Goal: Task Accomplishment & Management: Use online tool/utility

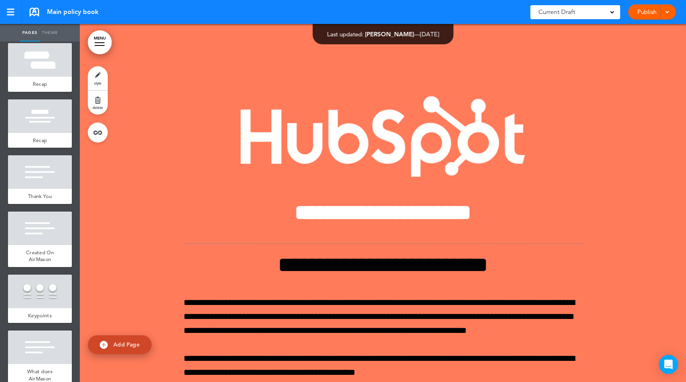
scroll to position [2449, 0]
click at [38, 156] on div at bounding box center [40, 173] width 64 height 34
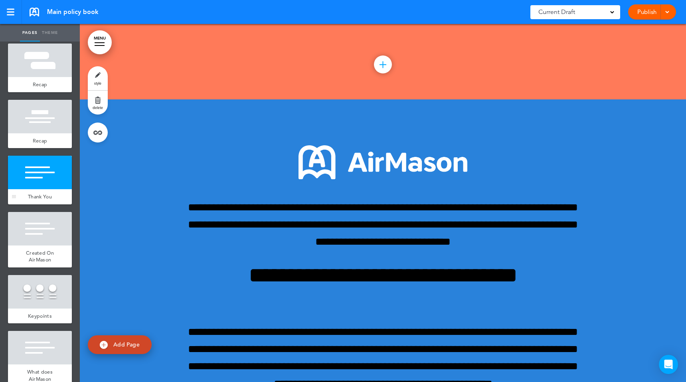
scroll to position [18453, 0]
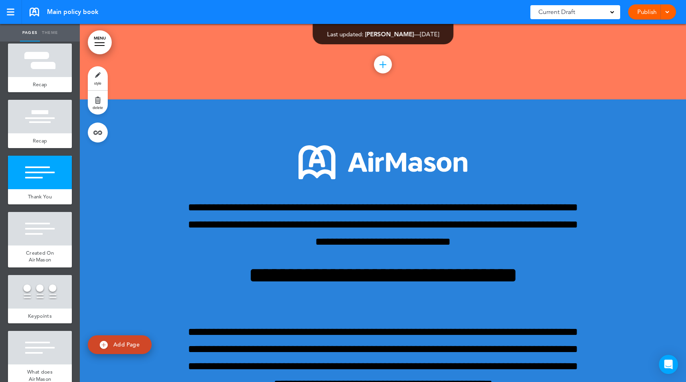
click at [49, 34] on link "Theme" at bounding box center [50, 33] width 20 height 18
type input "**********"
type input "******"
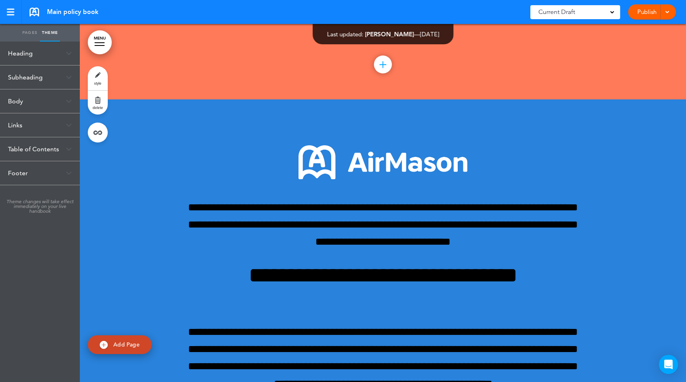
click at [27, 57] on div "Heading" at bounding box center [40, 53] width 80 height 24
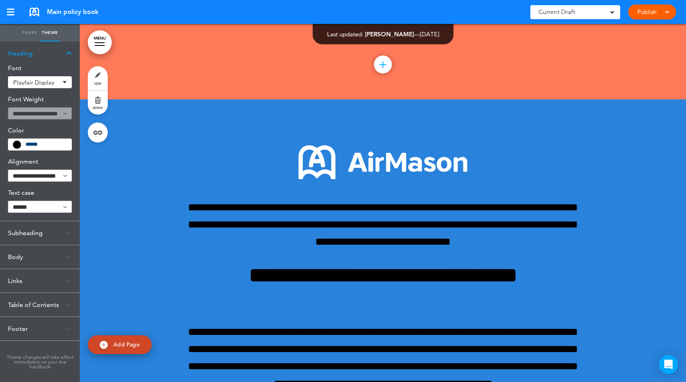
click at [30, 236] on div "Subheading" at bounding box center [40, 233] width 80 height 24
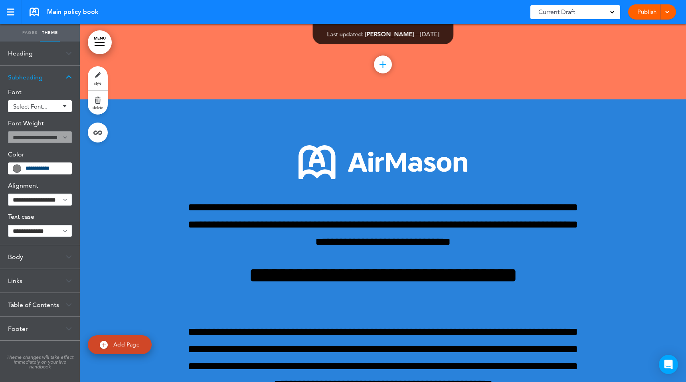
click at [20, 263] on div "Body" at bounding box center [40, 257] width 80 height 24
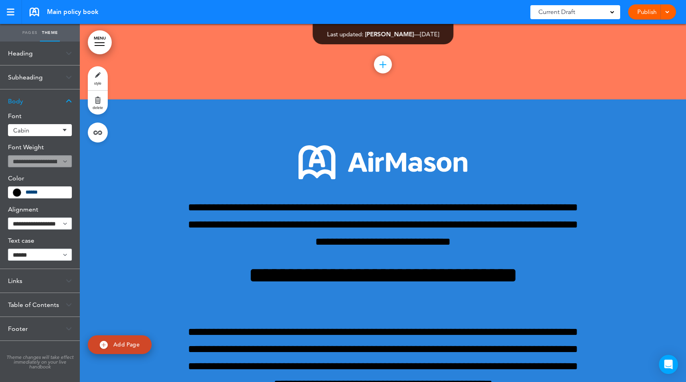
click at [18, 280] on div "Links" at bounding box center [40, 281] width 80 height 24
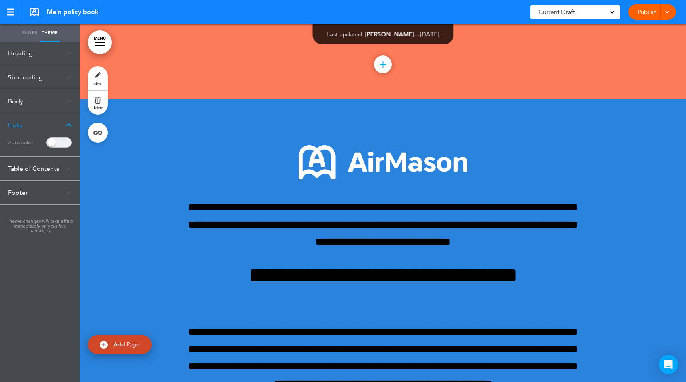
click at [35, 164] on div "Table of Contents" at bounding box center [40, 169] width 80 height 24
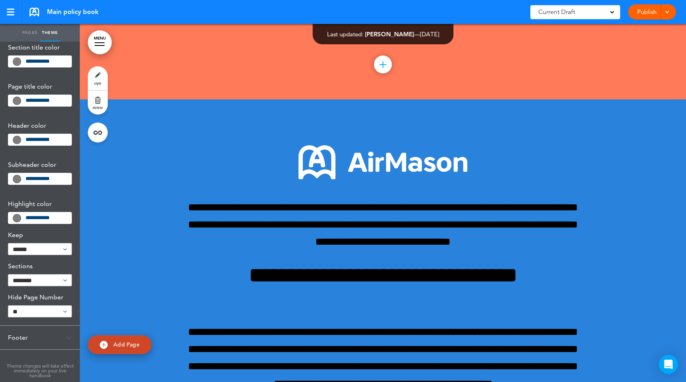
scroll to position [116, 0]
click at [21, 336] on div "Footer" at bounding box center [40, 337] width 80 height 24
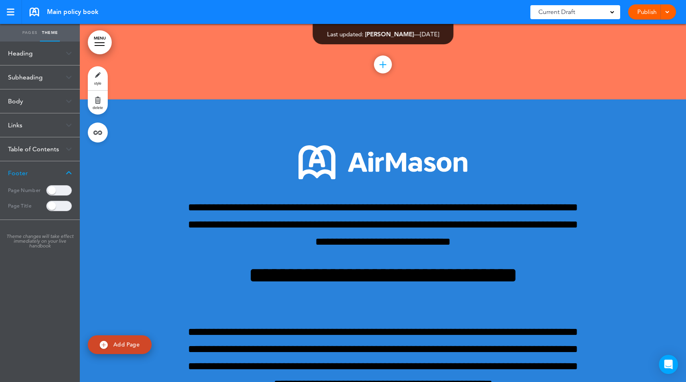
click at [27, 30] on link "Pages" at bounding box center [30, 33] width 20 height 18
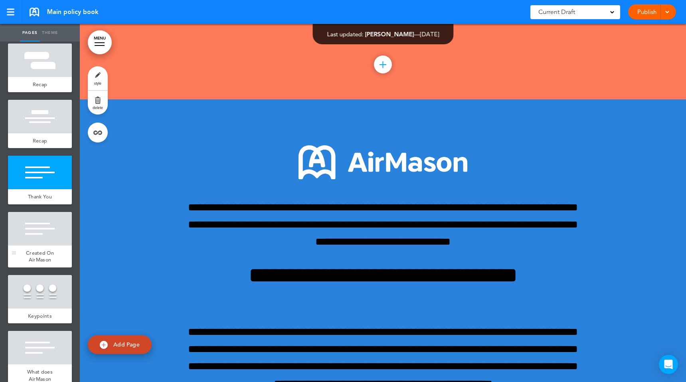
click at [47, 219] on div at bounding box center [40, 229] width 64 height 34
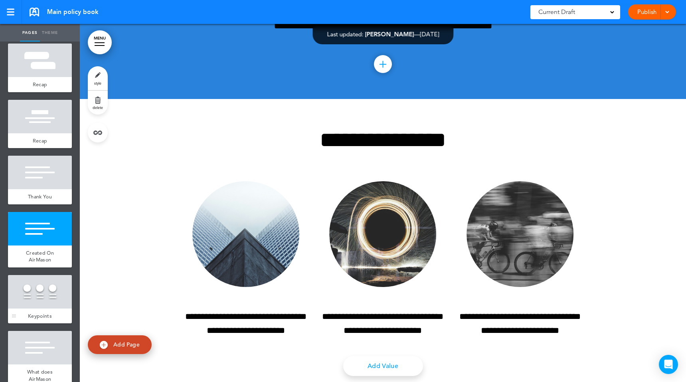
click at [39, 277] on div at bounding box center [40, 292] width 64 height 34
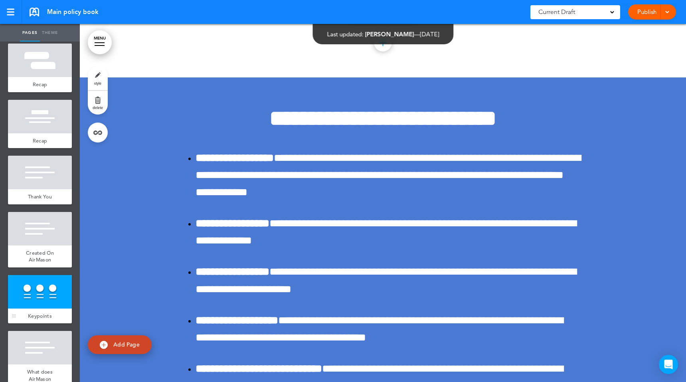
scroll to position [19169, 0]
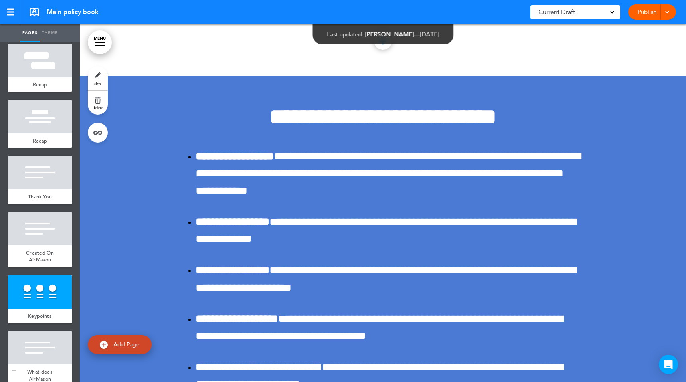
click at [36, 331] on div at bounding box center [40, 348] width 64 height 34
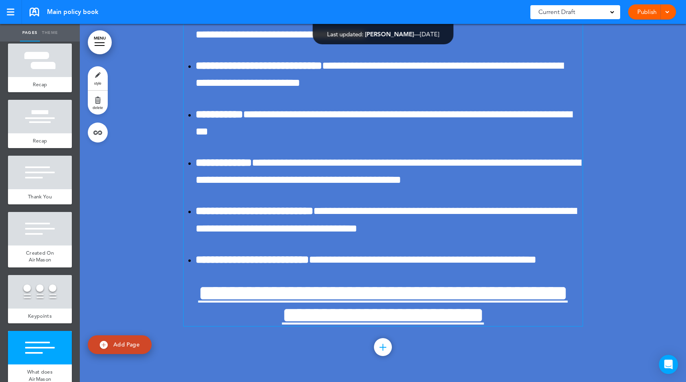
scroll to position [19503, 0]
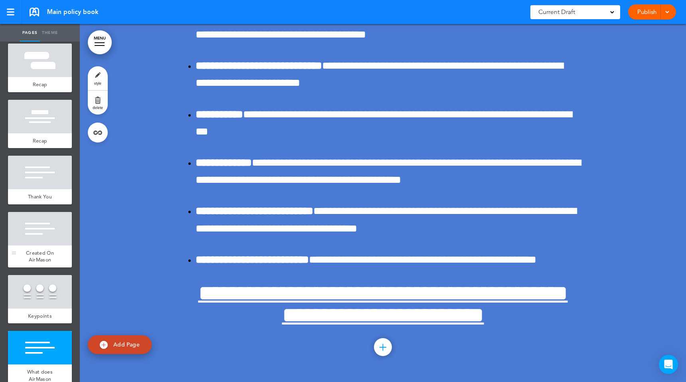
click at [47, 215] on div at bounding box center [40, 229] width 64 height 34
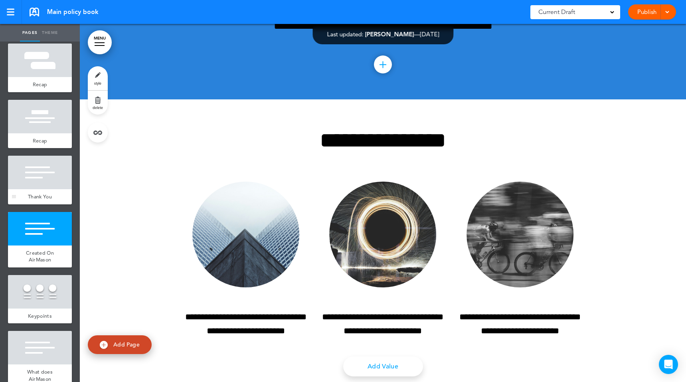
click at [46, 189] on div "Thank You" at bounding box center [40, 196] width 64 height 15
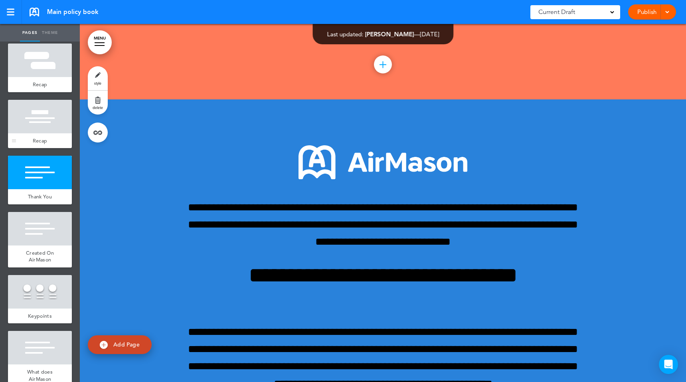
click at [45, 133] on div "Recap" at bounding box center [40, 140] width 64 height 15
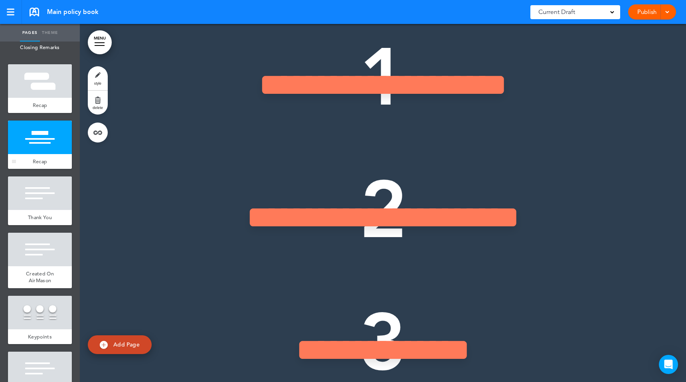
scroll to position [2382, 0]
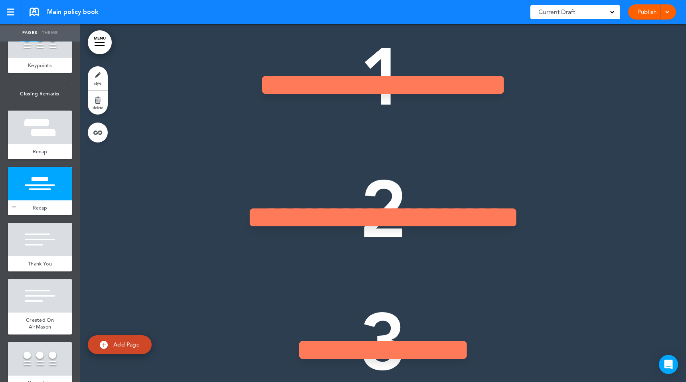
click at [45, 115] on div at bounding box center [40, 127] width 64 height 34
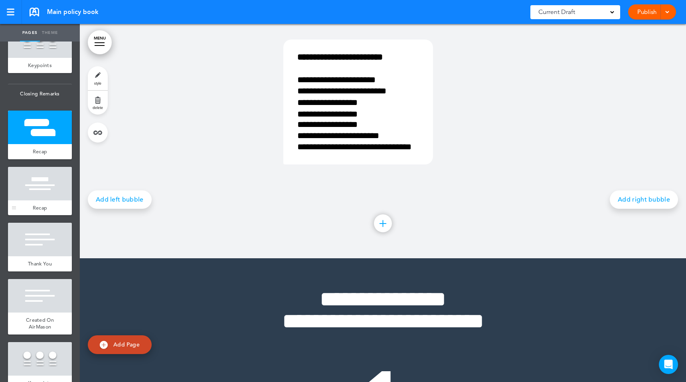
scroll to position [16814, 0]
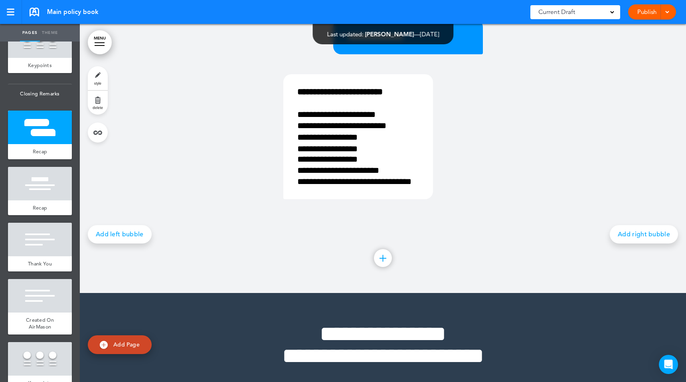
click at [47, 34] on link "Theme" at bounding box center [50, 33] width 20 height 18
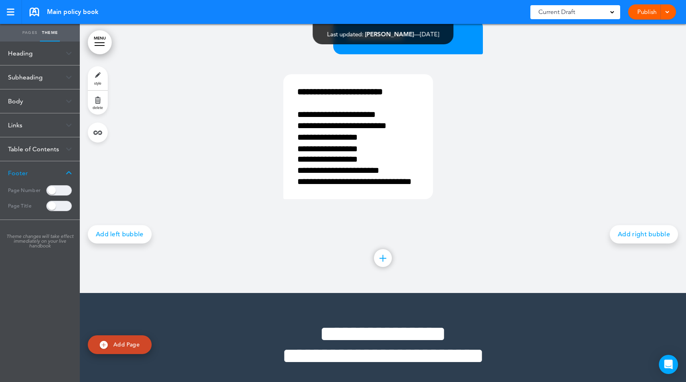
click at [22, 55] on div "Heading" at bounding box center [40, 53] width 80 height 24
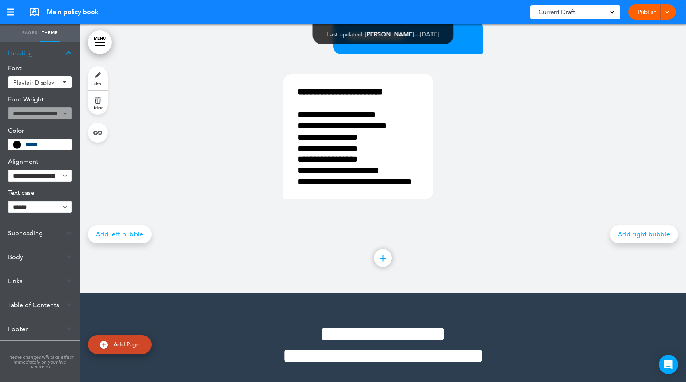
click at [28, 236] on div "Subheading" at bounding box center [40, 233] width 80 height 24
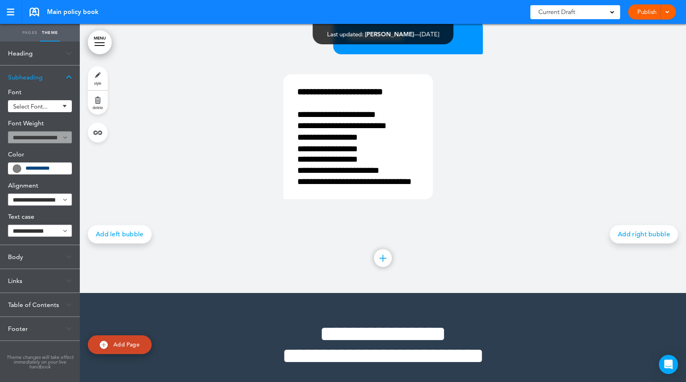
click at [28, 256] on div "Body" at bounding box center [40, 257] width 80 height 24
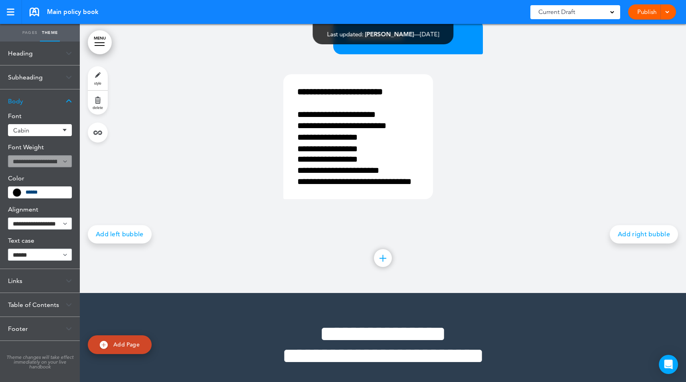
click at [26, 276] on div "Links" at bounding box center [40, 281] width 80 height 24
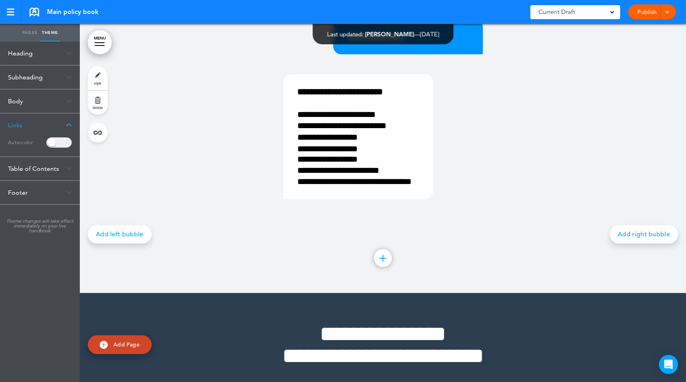
click at [30, 158] on div "Table of Contents" at bounding box center [40, 169] width 80 height 24
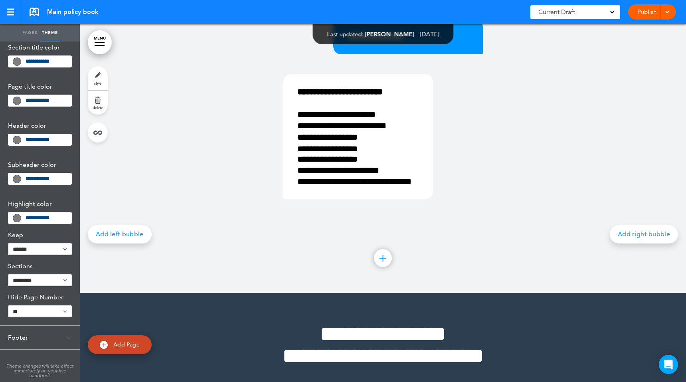
scroll to position [117, 0]
click at [22, 337] on div "Footer" at bounding box center [40, 337] width 80 height 24
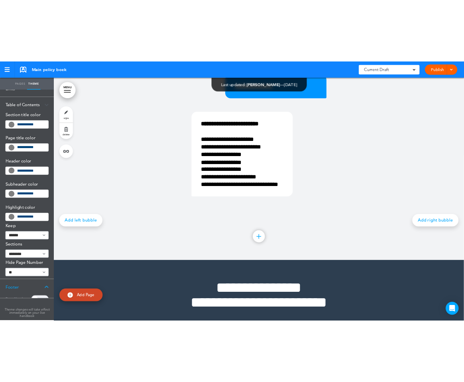
scroll to position [0, 0]
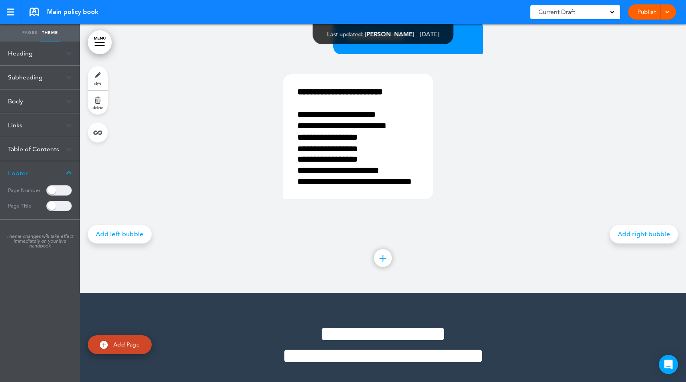
drag, startPoint x: 27, startPoint y: 28, endPoint x: 311, endPoint y: 29, distance: 284.0
click at [27, 29] on link "Pages" at bounding box center [30, 33] width 20 height 18
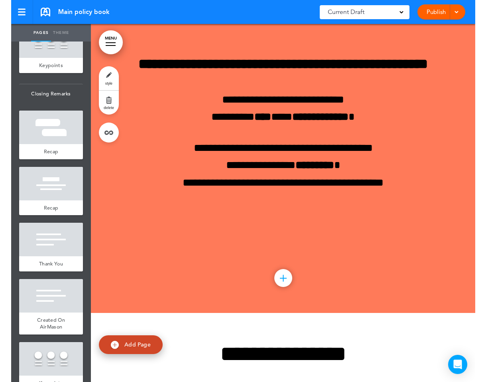
scroll to position [15703, 0]
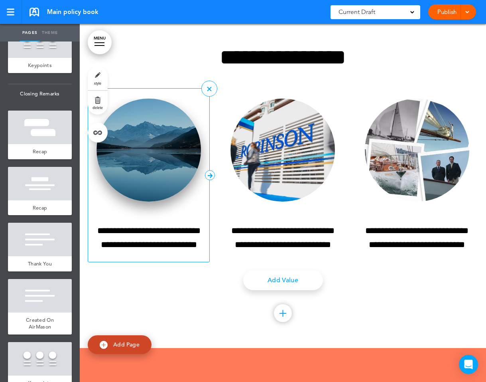
click at [156, 202] on img at bounding box center [149, 150] width 104 height 103
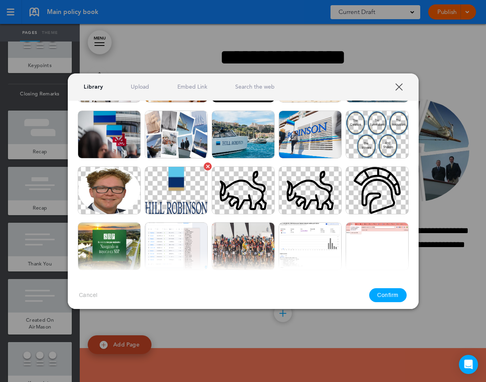
scroll to position [133, 0]
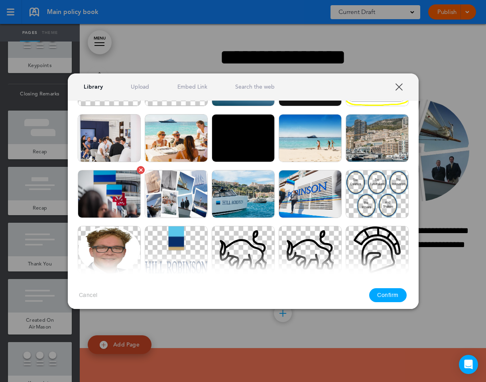
click at [118, 189] on img at bounding box center [109, 194] width 63 height 48
click at [384, 294] on button "Confirm" at bounding box center [387, 295] width 37 height 14
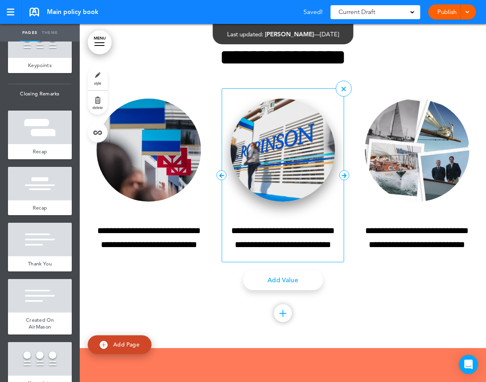
click at [271, 202] on img at bounding box center [283, 150] width 104 height 103
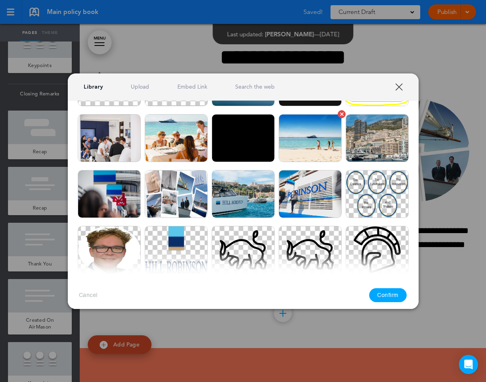
click at [308, 136] on img at bounding box center [310, 138] width 63 height 48
click at [392, 297] on button "Confirm" at bounding box center [387, 295] width 37 height 14
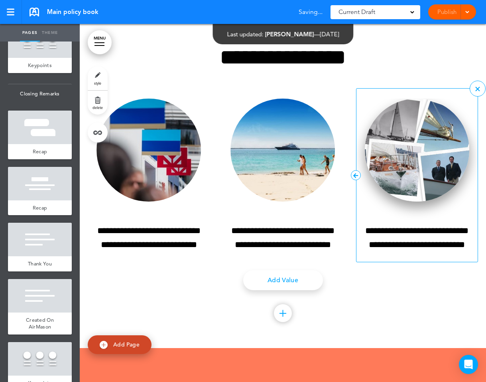
click at [422, 202] on img at bounding box center [417, 150] width 104 height 103
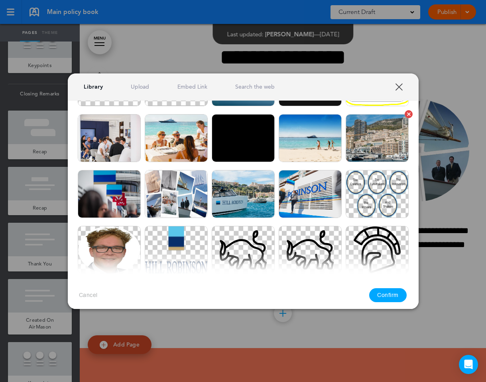
click at [375, 136] on img at bounding box center [377, 138] width 63 height 48
click at [386, 295] on button "Confirm" at bounding box center [387, 295] width 37 height 14
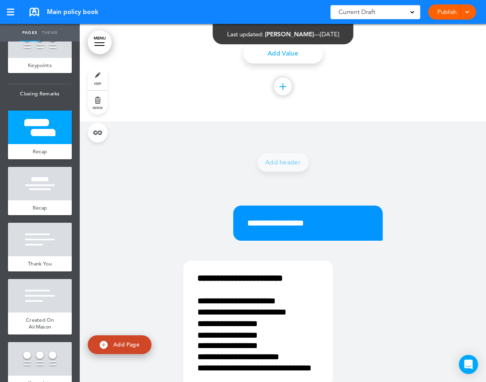
scroll to position [16456, 0]
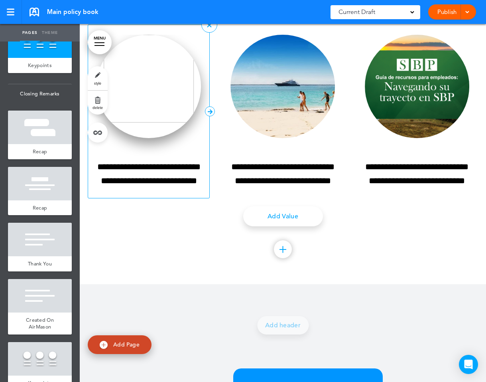
click at [174, 138] on img at bounding box center [149, 86] width 104 height 103
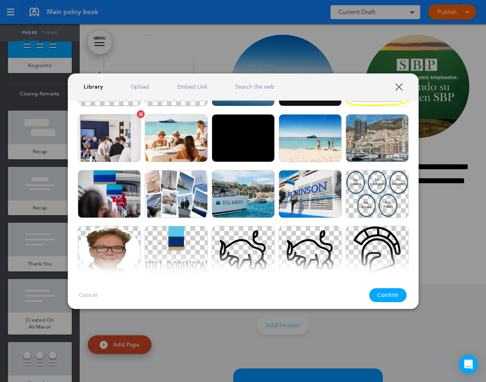
click at [122, 137] on img at bounding box center [109, 138] width 63 height 48
click at [384, 294] on button "Confirm" at bounding box center [387, 295] width 37 height 14
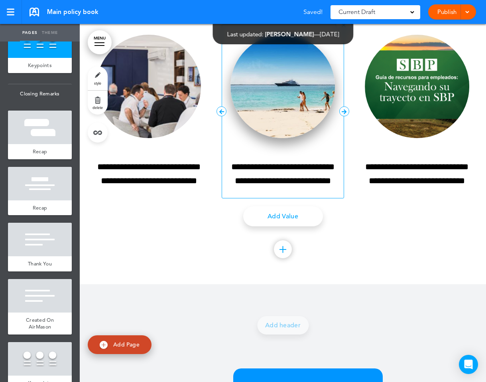
click at [265, 138] on img at bounding box center [283, 86] width 104 height 103
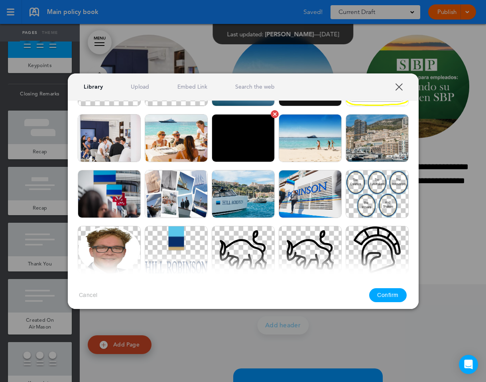
drag, startPoint x: 186, startPoint y: 138, endPoint x: 212, endPoint y: 140, distance: 25.6
click at [186, 138] on img at bounding box center [176, 138] width 63 height 48
click at [385, 296] on button "Confirm" at bounding box center [387, 295] width 37 height 14
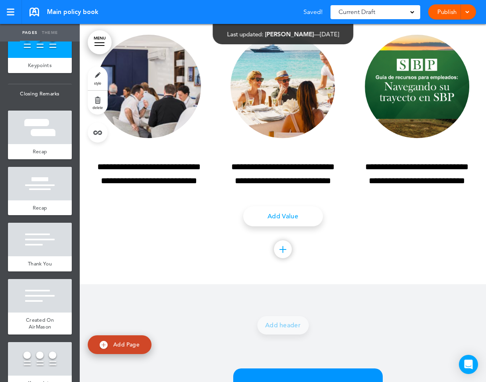
click at [422, 138] on img at bounding box center [417, 86] width 104 height 103
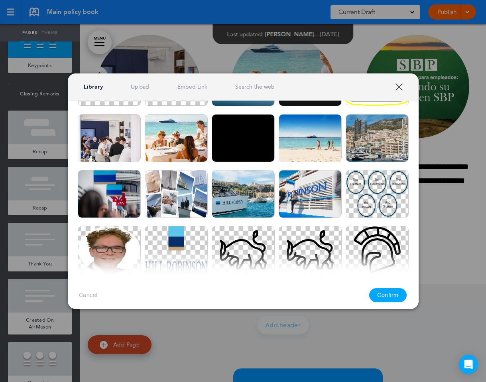
click at [413, 183] on div "Select an image to use! Are you sure? Delete Are you sure? Delete Are you sure?…" at bounding box center [243, 208] width 351 height 215
drag, startPoint x: 303, startPoint y: 142, endPoint x: 311, endPoint y: 145, distance: 8.2
click at [303, 142] on img at bounding box center [310, 138] width 63 height 48
click at [385, 296] on button "Confirm" at bounding box center [387, 295] width 37 height 14
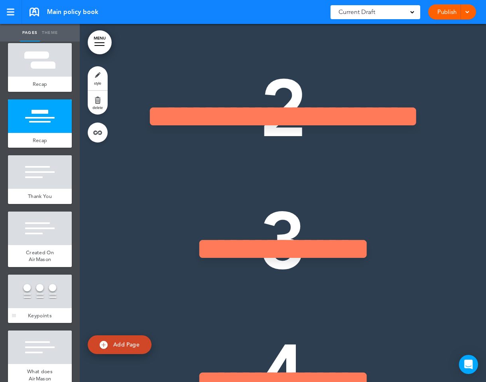
scroll to position [2449, 0]
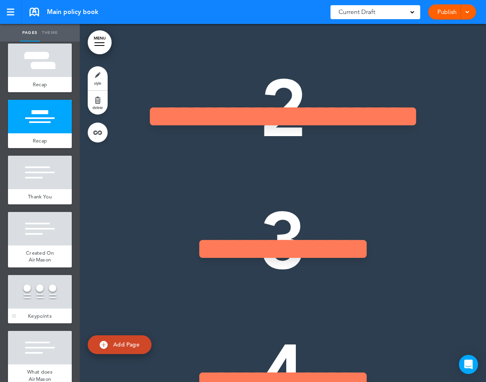
click at [47, 275] on div at bounding box center [40, 292] width 64 height 34
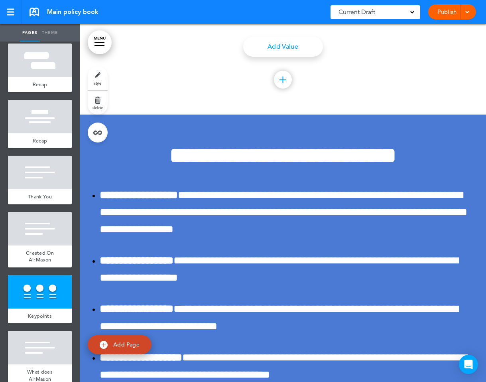
scroll to position [19178, 0]
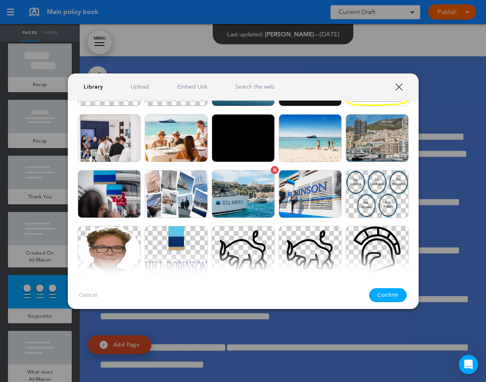
click at [238, 198] on img at bounding box center [243, 194] width 63 height 48
drag, startPoint x: 390, startPoint y: 294, endPoint x: 321, endPoint y: 208, distance: 109.9
click at [390, 294] on button "Confirm" at bounding box center [387, 295] width 37 height 14
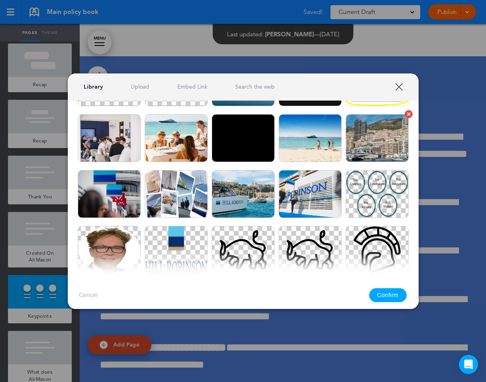
click at [371, 140] on img at bounding box center [377, 138] width 63 height 48
click at [381, 297] on button "Confirm" at bounding box center [387, 295] width 37 height 14
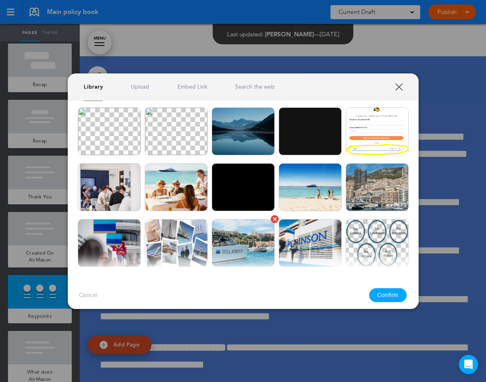
scroll to position [78, 0]
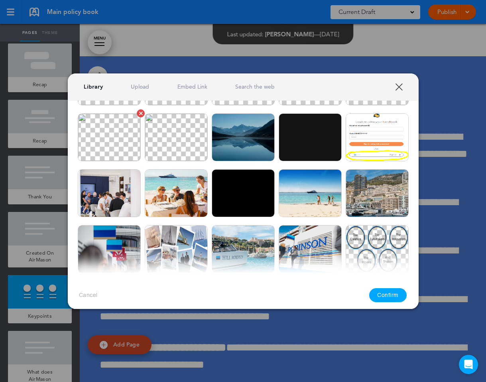
click at [115, 136] on img at bounding box center [109, 137] width 63 height 48
drag, startPoint x: 392, startPoint y: 293, endPoint x: 385, endPoint y: 247, distance: 46.8
click at [392, 293] on button "Confirm" at bounding box center [387, 295] width 37 height 14
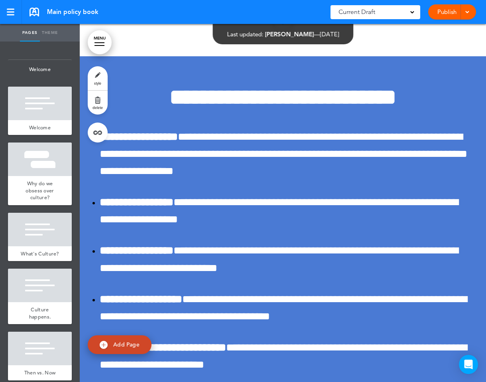
scroll to position [0, 0]
click at [28, 102] on div at bounding box center [40, 104] width 64 height 34
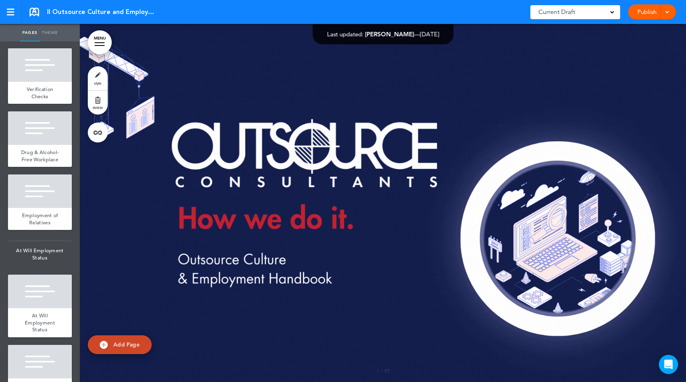
scroll to position [1009, 0]
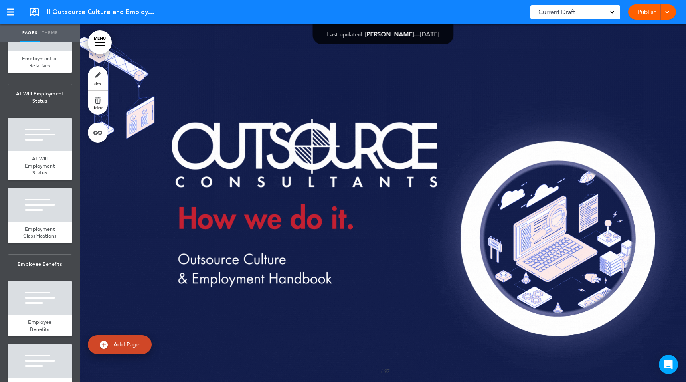
click at [52, 30] on link "Theme" at bounding box center [50, 33] width 20 height 18
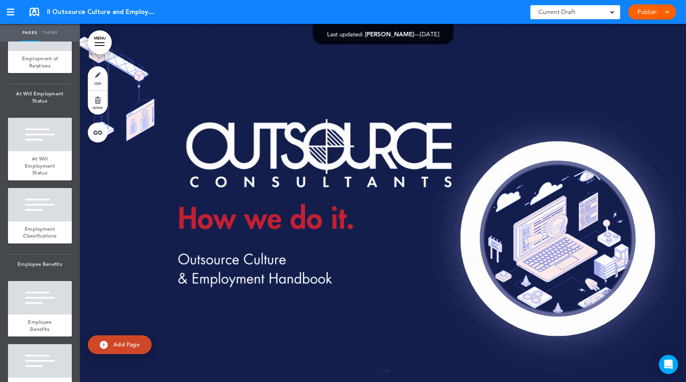
type input "******"
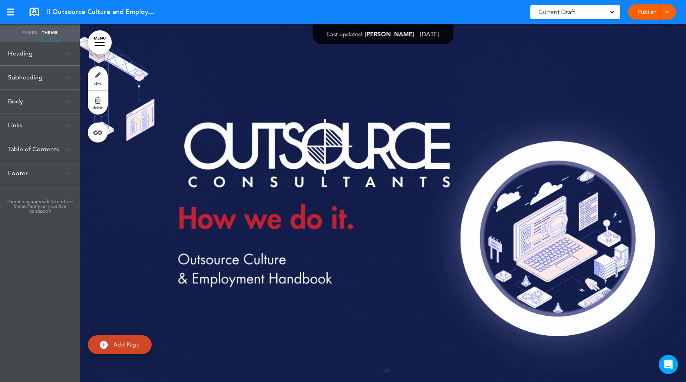
click at [20, 171] on div "Footer" at bounding box center [40, 173] width 80 height 24
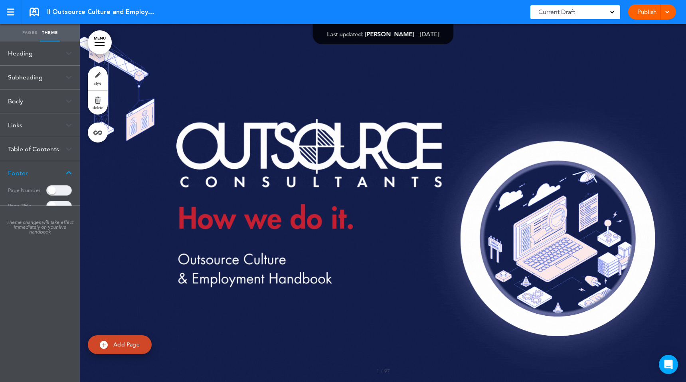
click at [20, 150] on div "Table of Contents" at bounding box center [40, 149] width 80 height 24
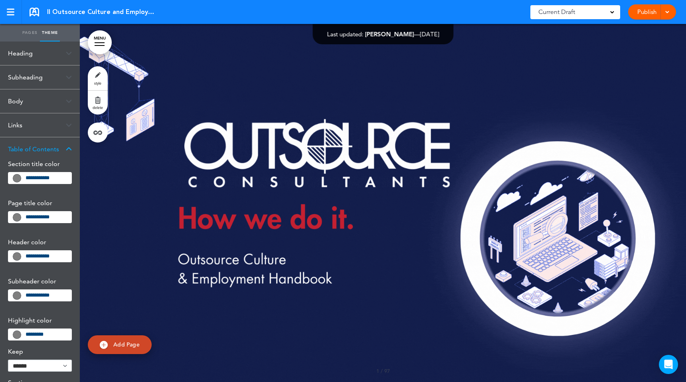
click at [17, 123] on div "Links" at bounding box center [40, 125] width 80 height 24
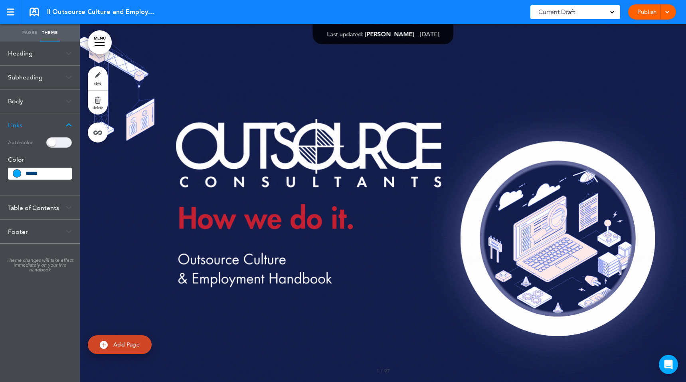
click at [16, 98] on div "Body" at bounding box center [40, 101] width 80 height 24
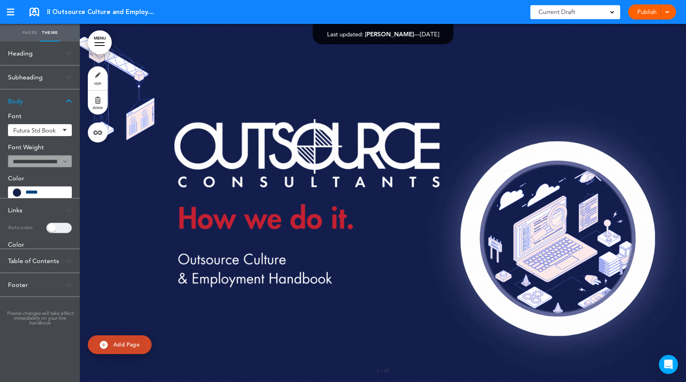
click at [16, 77] on div "Subheading" at bounding box center [40, 77] width 80 height 24
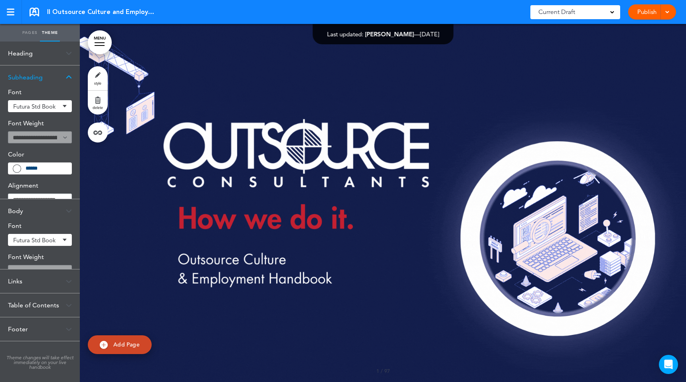
click at [16, 57] on div "Heading" at bounding box center [40, 53] width 80 height 24
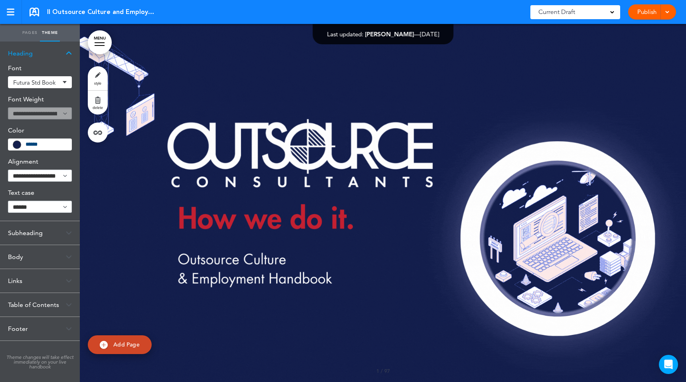
click at [32, 225] on div "Subheading" at bounding box center [40, 233] width 80 height 24
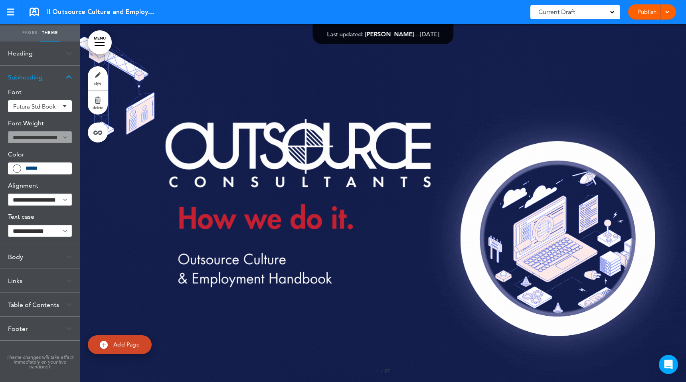
click at [39, 256] on div "Body" at bounding box center [40, 257] width 80 height 24
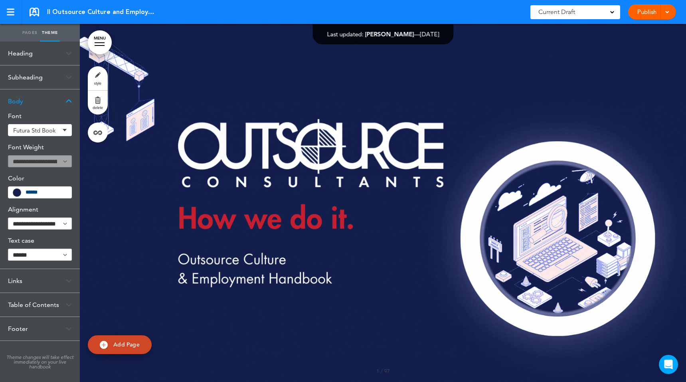
click at [23, 280] on div "Links" at bounding box center [40, 281] width 80 height 24
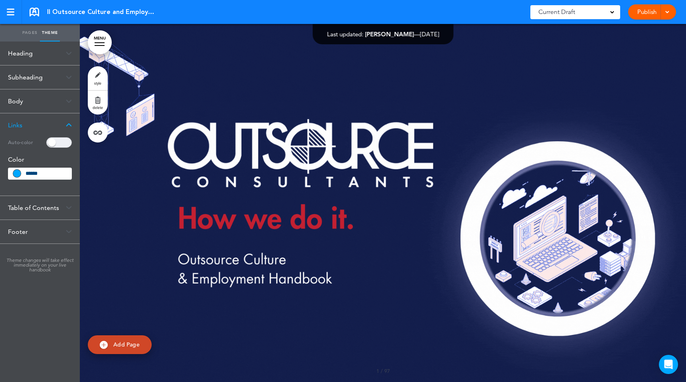
click at [28, 208] on div "Table of Contents" at bounding box center [40, 208] width 80 height 24
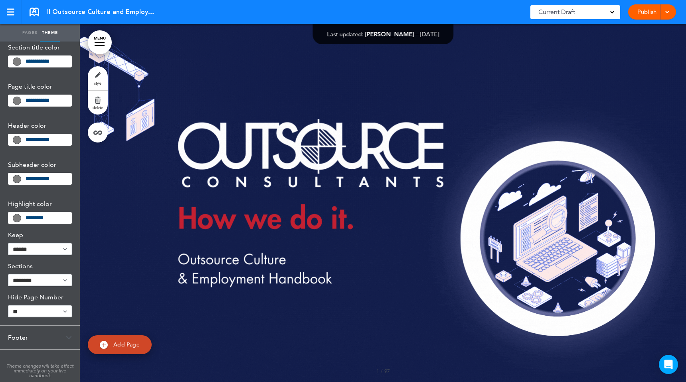
click at [27, 334] on div "Footer" at bounding box center [40, 337] width 80 height 24
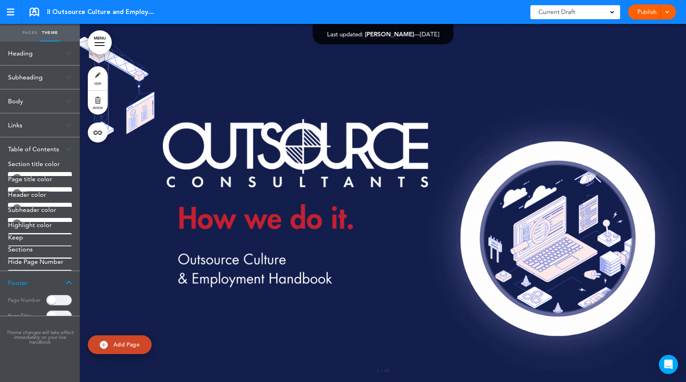
scroll to position [0, 0]
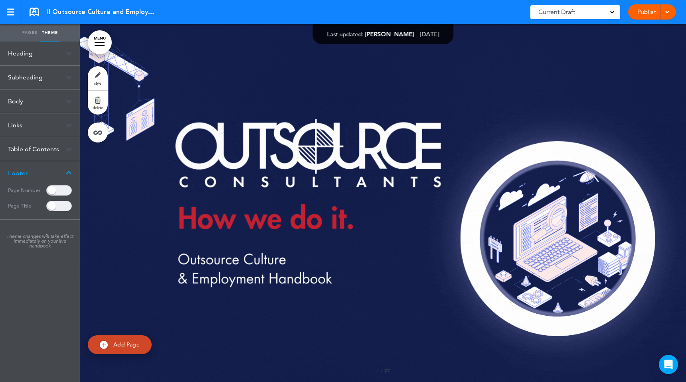
click at [33, 30] on link "Pages" at bounding box center [30, 33] width 20 height 18
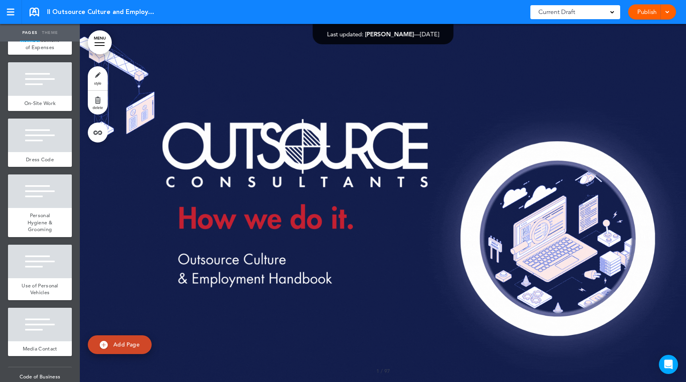
scroll to position [5812, 0]
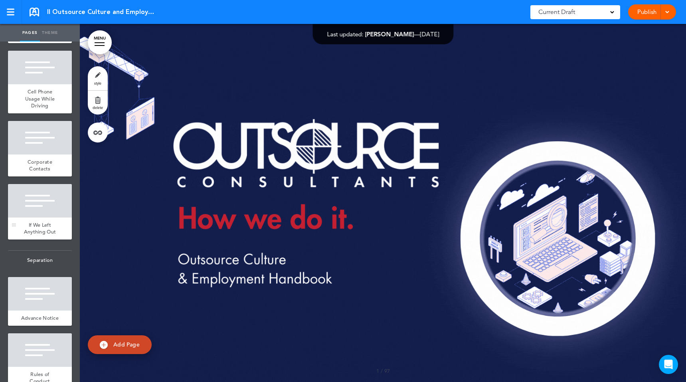
click at [33, 184] on div at bounding box center [40, 201] width 64 height 34
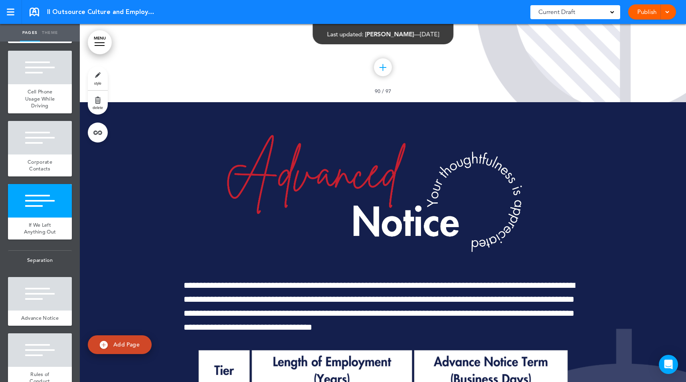
scroll to position [64979, 0]
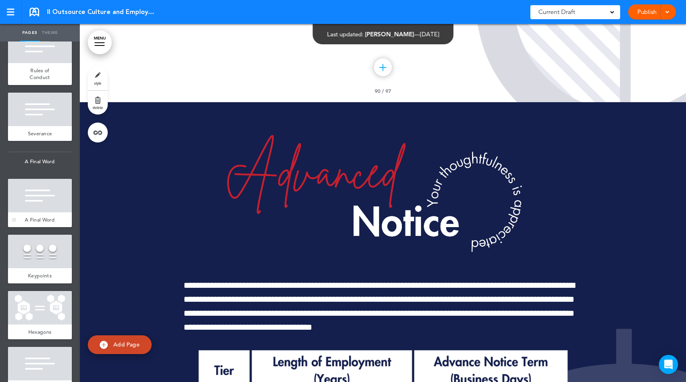
click at [34, 179] on div at bounding box center [40, 196] width 64 height 34
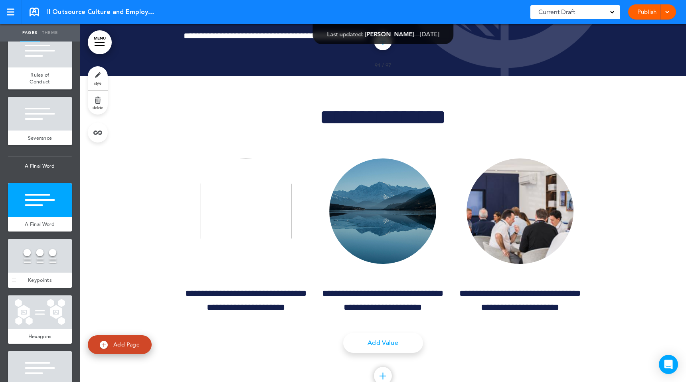
click at [34, 239] on div at bounding box center [40, 256] width 64 height 34
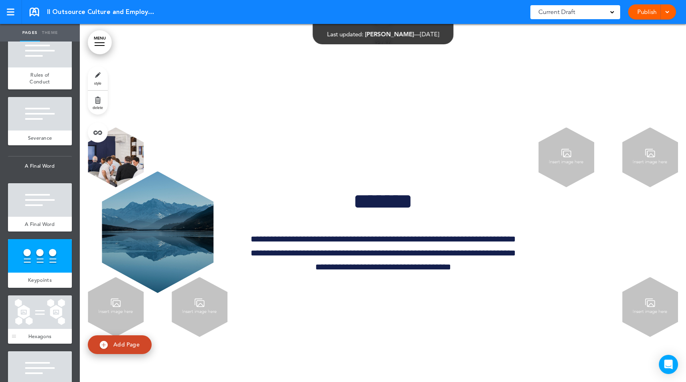
click at [41, 295] on div at bounding box center [40, 312] width 64 height 34
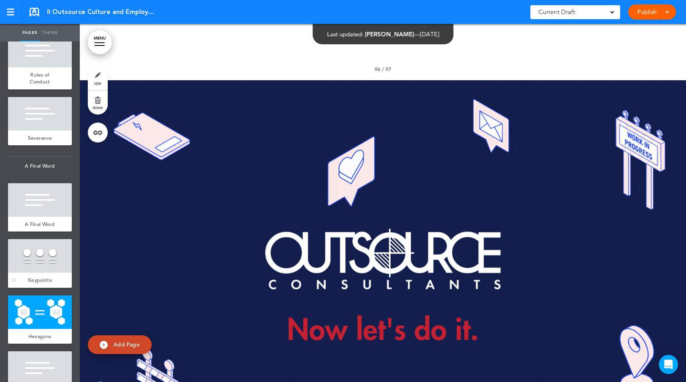
scroll to position [68970, 0]
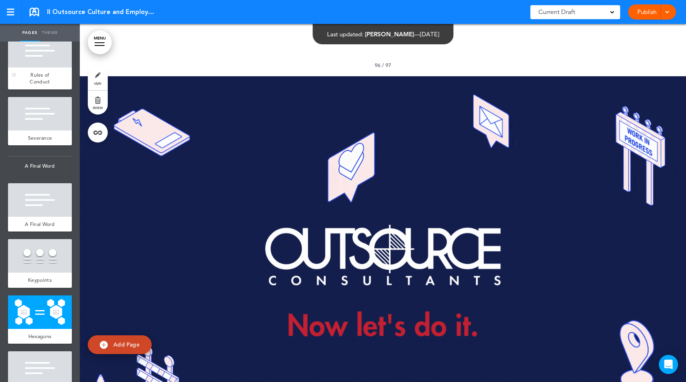
click at [40, 71] on span "Rules of Conduct" at bounding box center [40, 78] width 20 height 14
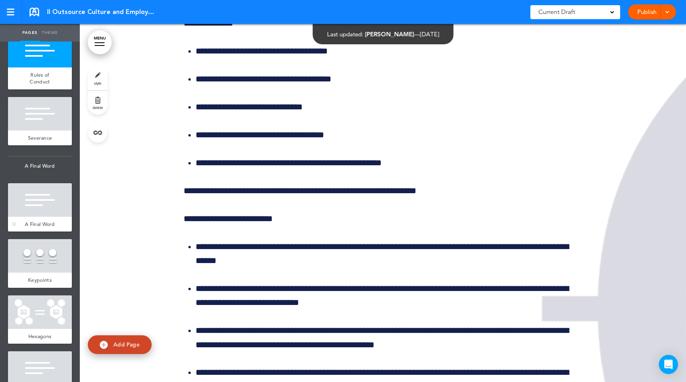
click at [45, 183] on div at bounding box center [40, 200] width 64 height 34
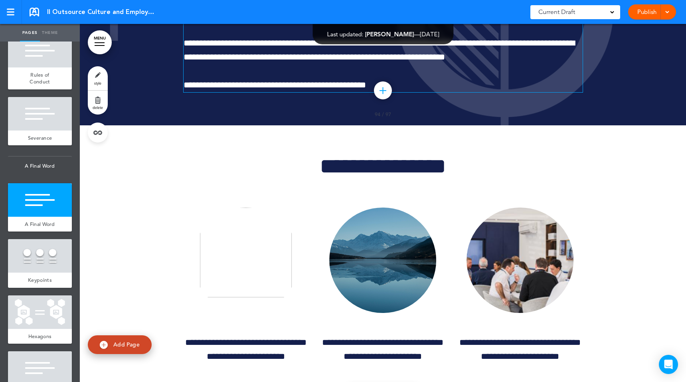
scroll to position [68277, 0]
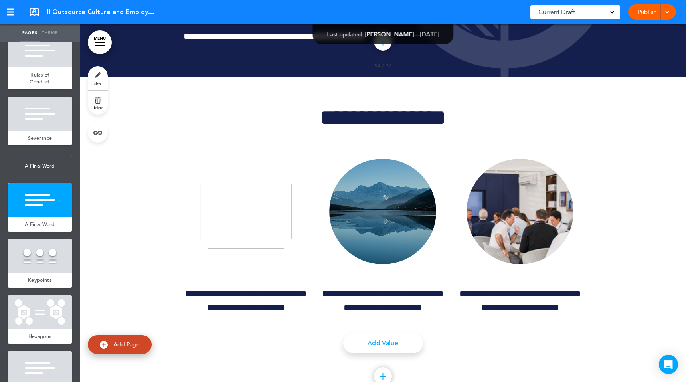
click at [104, 48] on link "MENU" at bounding box center [100, 42] width 24 height 24
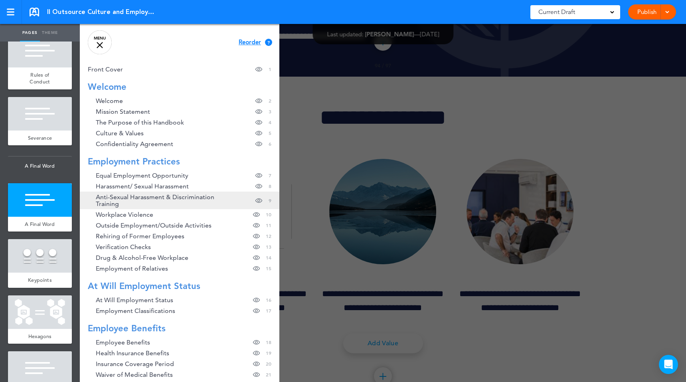
click at [150, 203] on span "Anti-Sexual Harassment & Discrimination Training" at bounding box center [162, 200] width 132 height 14
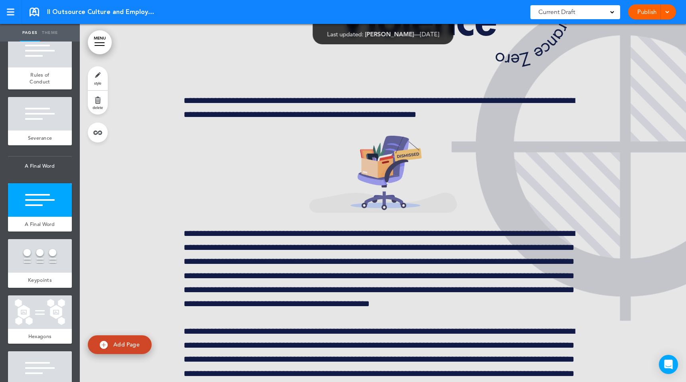
scroll to position [8426, 0]
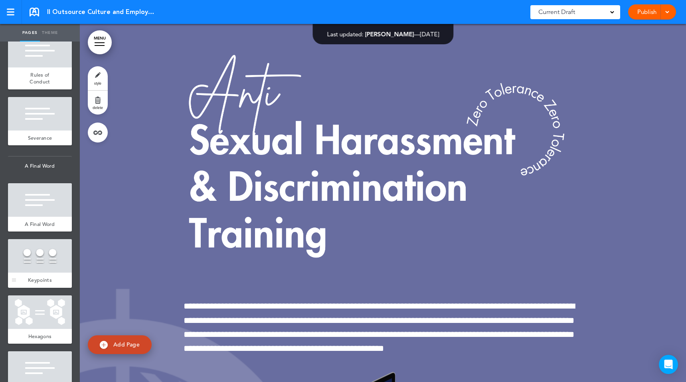
click at [45, 239] on div at bounding box center [40, 256] width 64 height 34
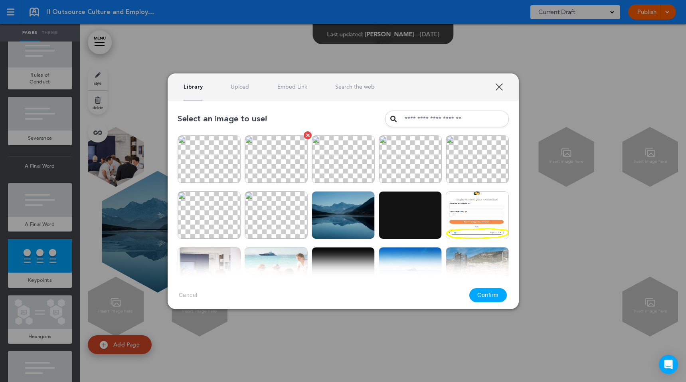
click at [291, 154] on img at bounding box center [275, 159] width 63 height 48
click at [207, 161] on img at bounding box center [208, 159] width 63 height 48
click at [474, 298] on button "Confirm" at bounding box center [487, 295] width 37 height 14
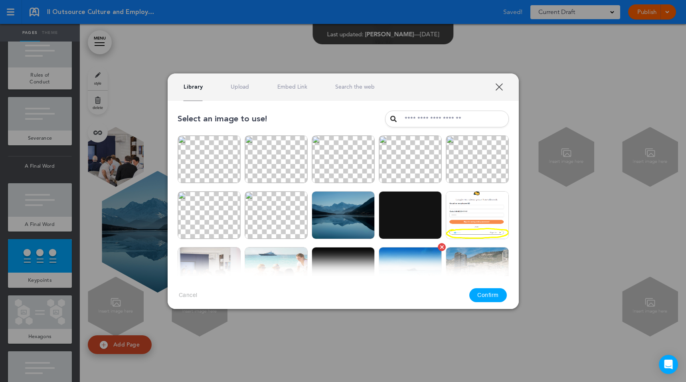
scroll to position [94, 0]
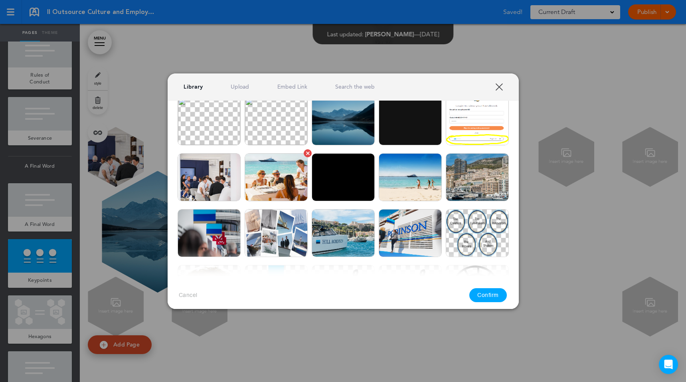
click at [278, 189] on img at bounding box center [275, 177] width 63 height 48
click at [487, 291] on button "Confirm" at bounding box center [487, 295] width 37 height 14
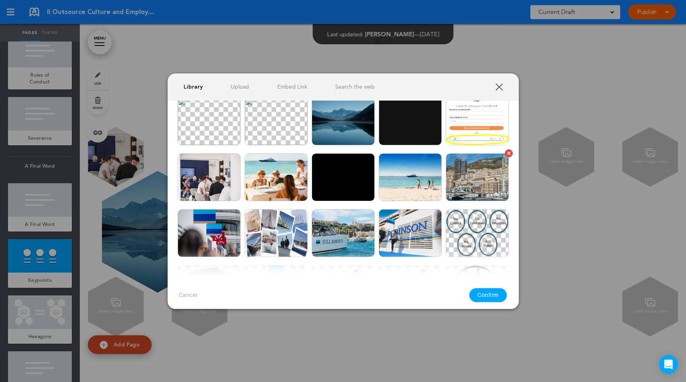
click at [474, 167] on img at bounding box center [476, 177] width 63 height 48
click at [477, 294] on button "Confirm" at bounding box center [487, 295] width 37 height 14
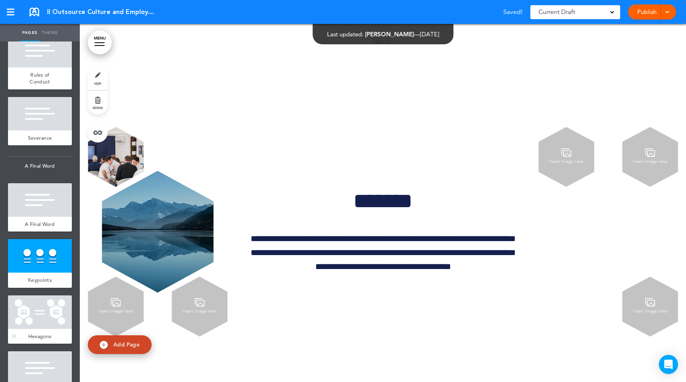
click at [47, 295] on div at bounding box center [40, 312] width 64 height 34
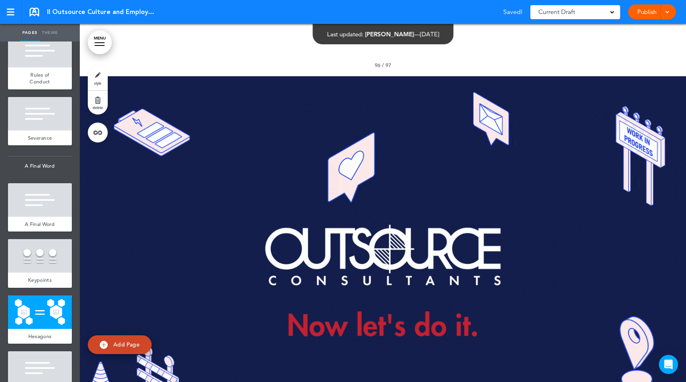
scroll to position [68970, 0]
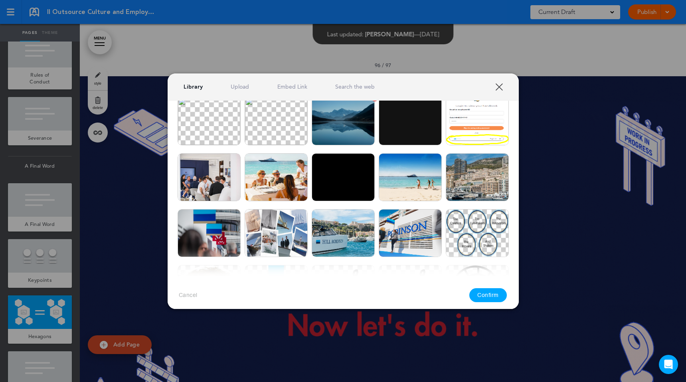
click at [343, 127] on img at bounding box center [342, 121] width 63 height 48
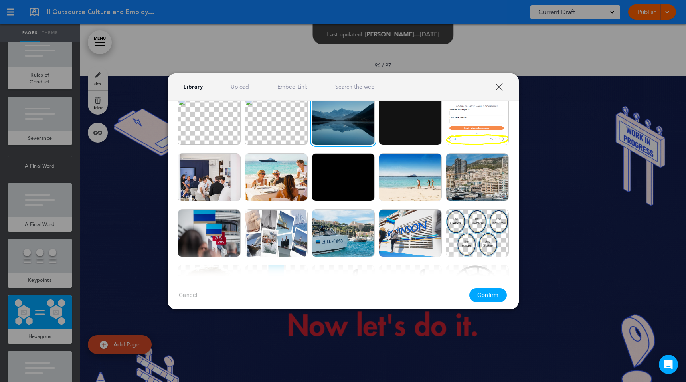
click at [488, 292] on button "Confirm" at bounding box center [487, 295] width 37 height 14
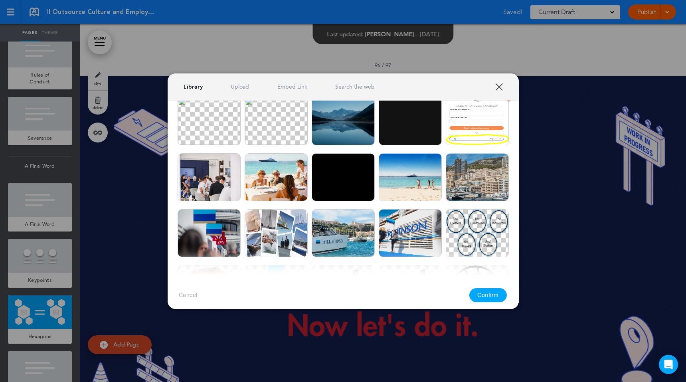
click at [484, 131] on img at bounding box center [476, 121] width 63 height 48
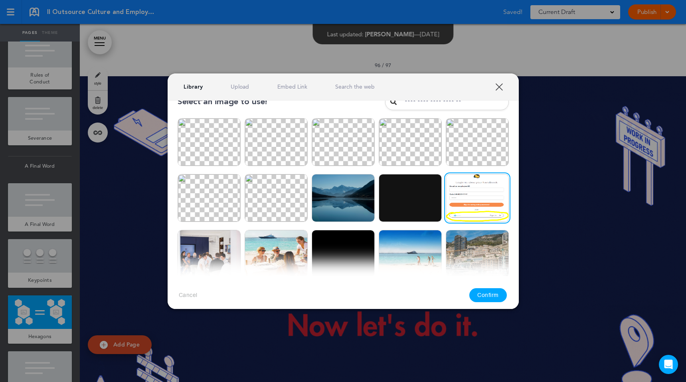
scroll to position [0, 0]
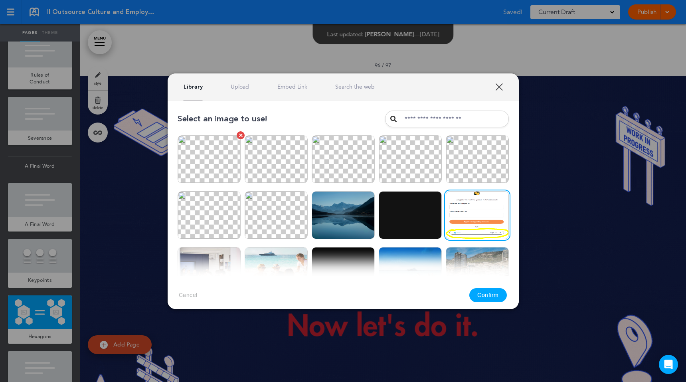
click at [205, 146] on img at bounding box center [208, 159] width 63 height 48
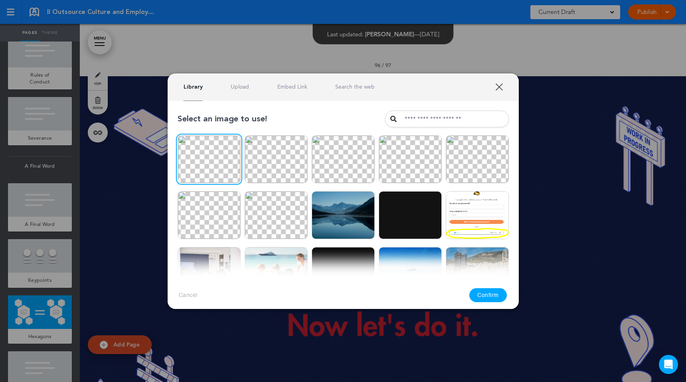
click at [485, 298] on button "Confirm" at bounding box center [487, 295] width 37 height 14
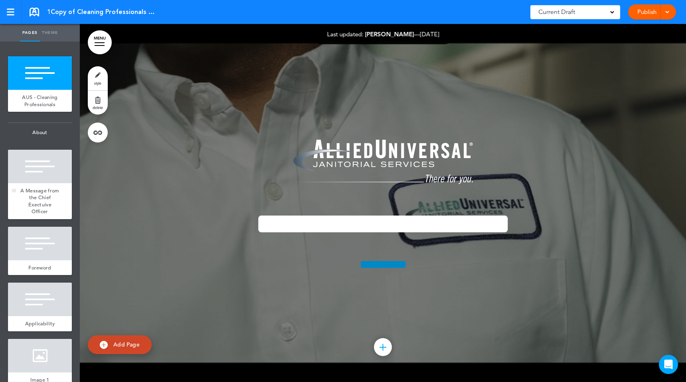
click at [39, 184] on div "A Message from the Chief Exectuive Officer" at bounding box center [40, 201] width 64 height 36
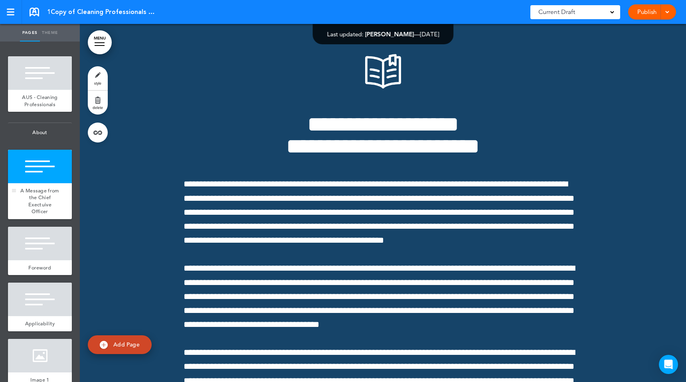
scroll to position [358, 0]
click at [43, 260] on link "Foreword" at bounding box center [40, 267] width 64 height 15
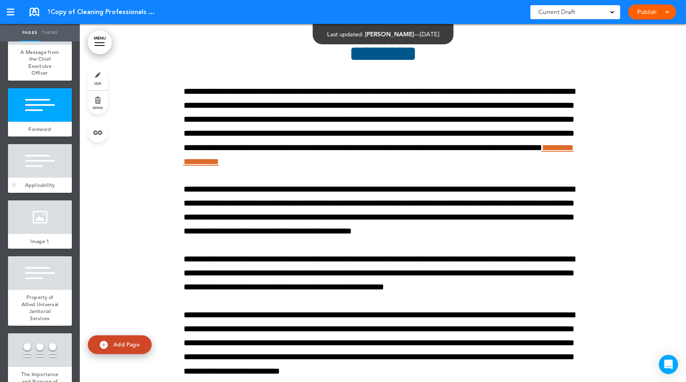
scroll to position [1013, 0]
click at [46, 175] on div at bounding box center [40, 161] width 64 height 34
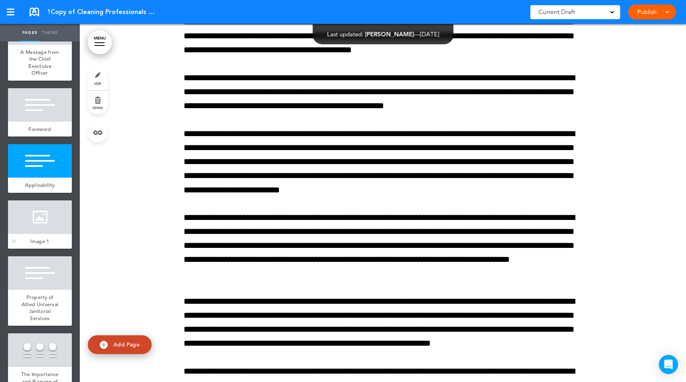
scroll to position [1805, 0]
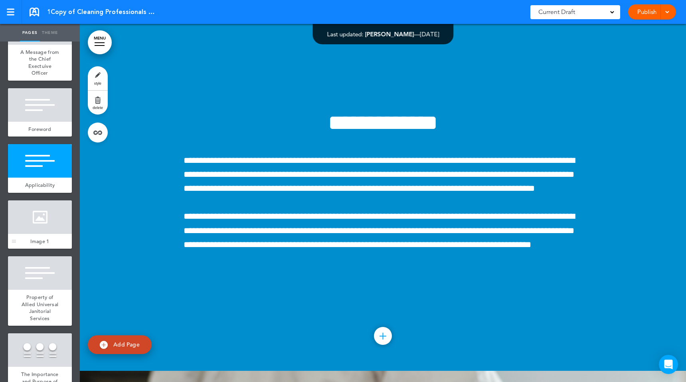
click at [56, 221] on div at bounding box center [40, 217] width 64 height 34
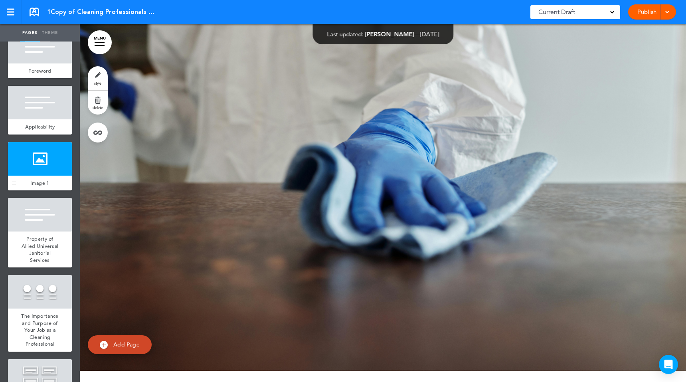
scroll to position [276, 0]
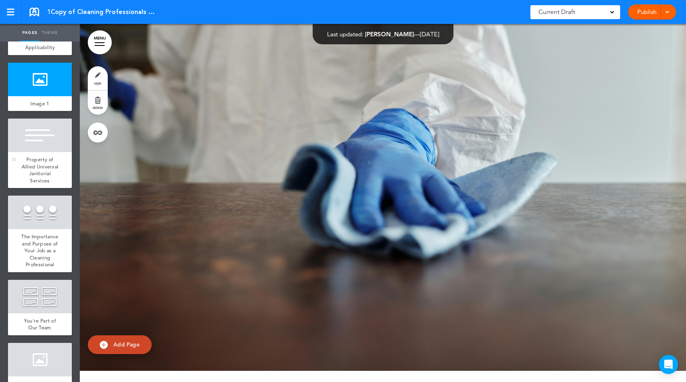
click at [44, 156] on span "Property of Allied Universal Janitorial Services" at bounding box center [40, 170] width 37 height 28
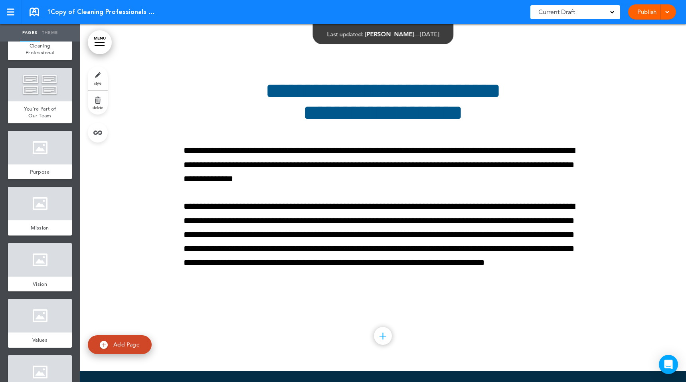
scroll to position [509, 0]
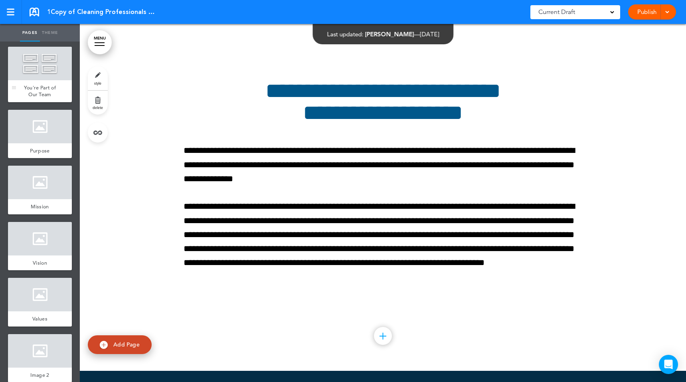
click at [39, 74] on div at bounding box center [40, 64] width 64 height 34
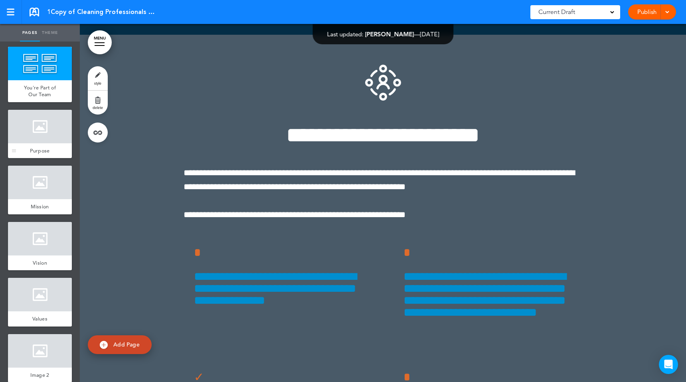
click at [44, 131] on div at bounding box center [40, 127] width 64 height 34
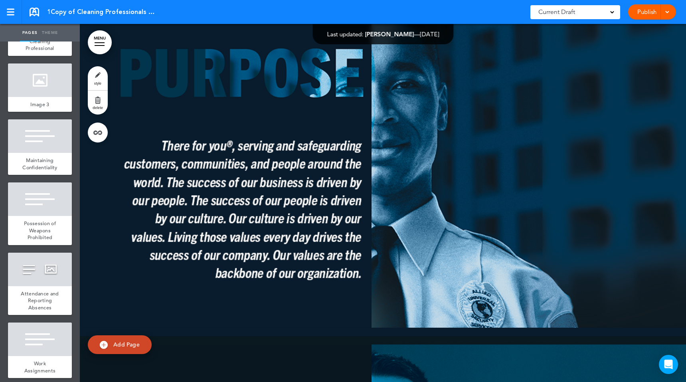
scroll to position [1460, 0]
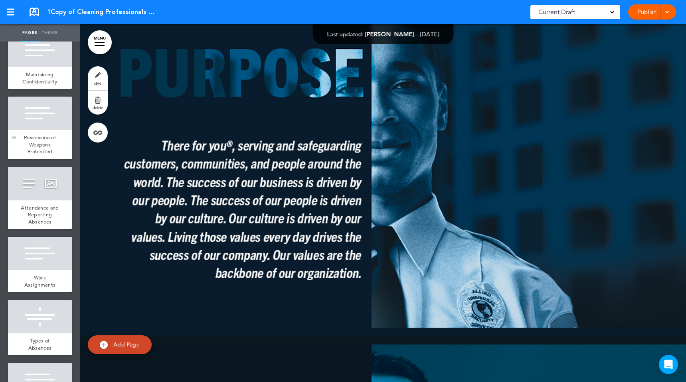
click at [46, 98] on div at bounding box center [40, 114] width 64 height 34
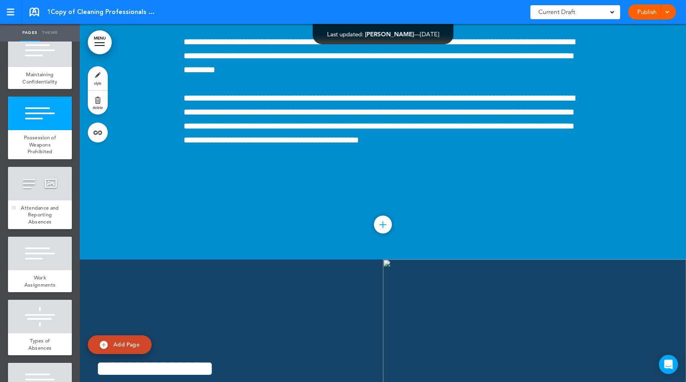
scroll to position [1703, 0]
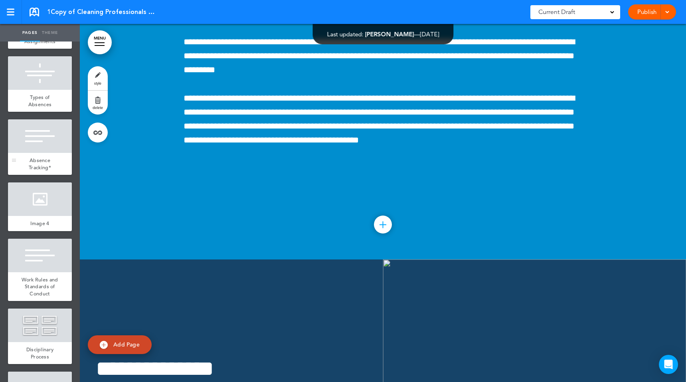
click at [48, 127] on div at bounding box center [40, 136] width 64 height 34
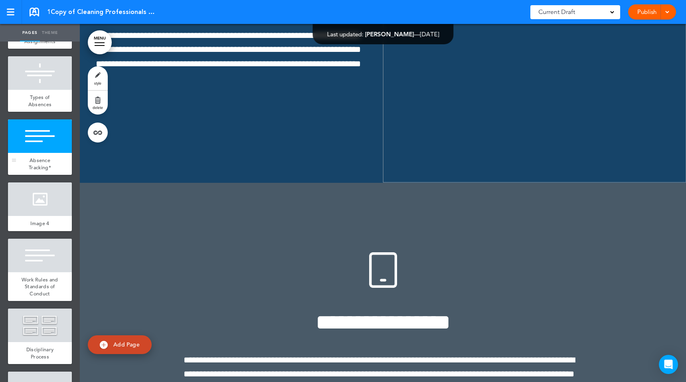
scroll to position [13592, 0]
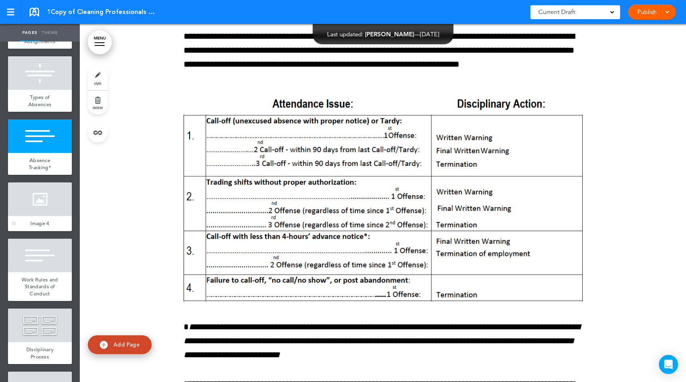
click at [41, 182] on div at bounding box center [40, 199] width 64 height 34
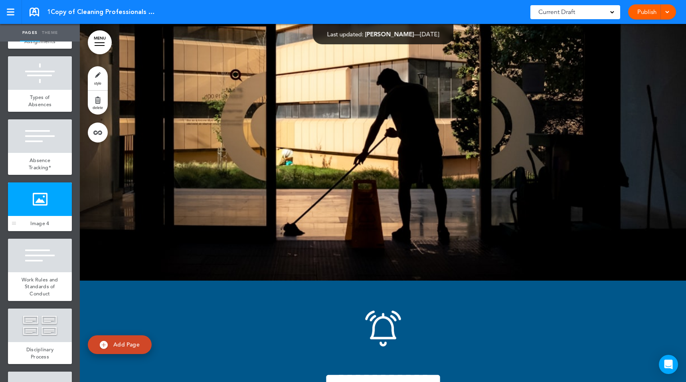
scroll to position [14326, 0]
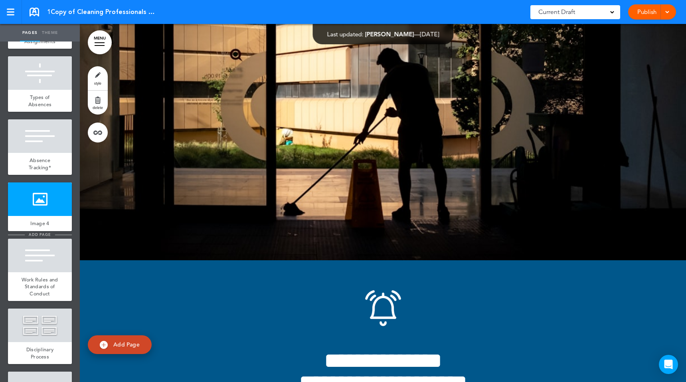
click at [41, 232] on span "add page" at bounding box center [40, 234] width 30 height 5
type input "********"
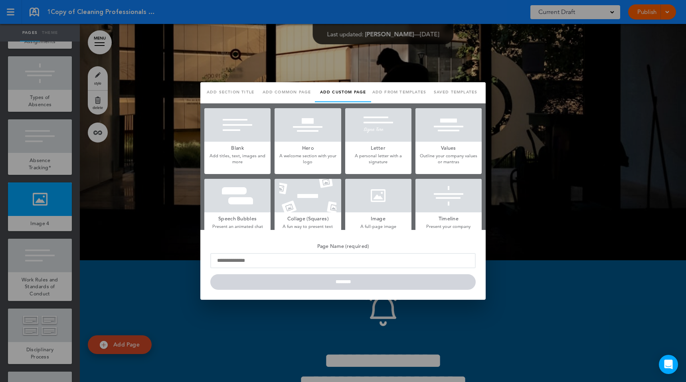
scroll to position [0, 0]
click at [115, 211] on div at bounding box center [343, 191] width 686 height 382
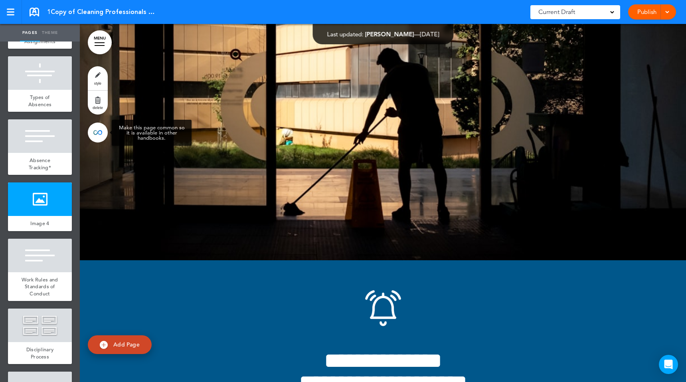
click at [106, 132] on link at bounding box center [98, 132] width 20 height 20
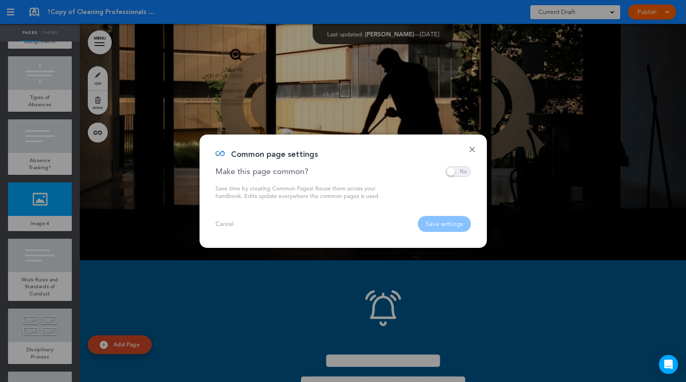
drag, startPoint x: 471, startPoint y: 148, endPoint x: 465, endPoint y: 159, distance: 12.7
click at [471, 148] on link "Done" at bounding box center [472, 149] width 6 height 6
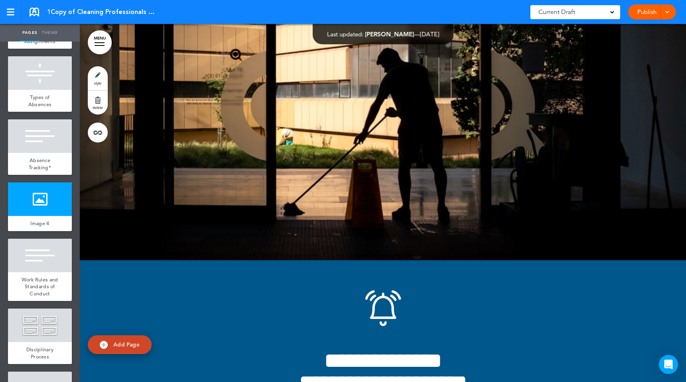
click at [118, 351] on link "Add Page" at bounding box center [120, 344] width 64 height 19
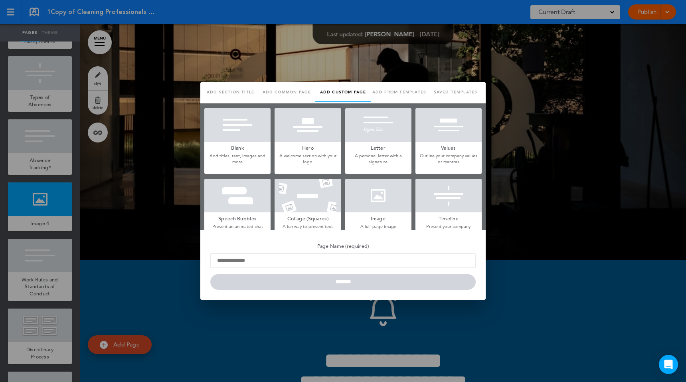
click at [168, 191] on div at bounding box center [343, 191] width 686 height 382
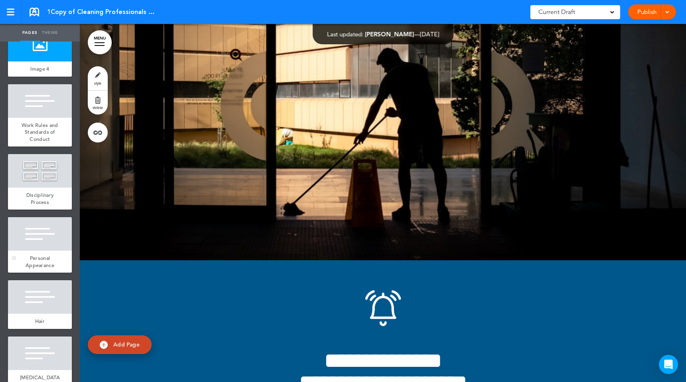
scroll to position [1870, 0]
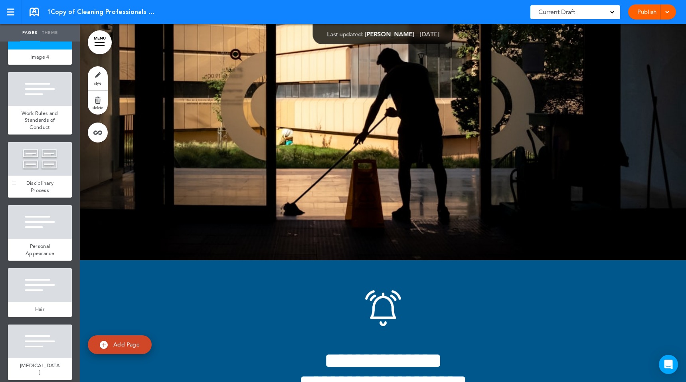
click at [49, 179] on span "Disciplinary Process" at bounding box center [40, 186] width 28 height 14
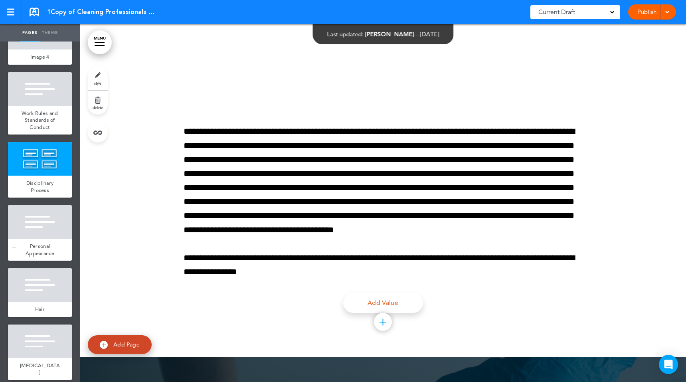
click at [56, 238] on div "Personal Appearance" at bounding box center [40, 249] width 64 height 22
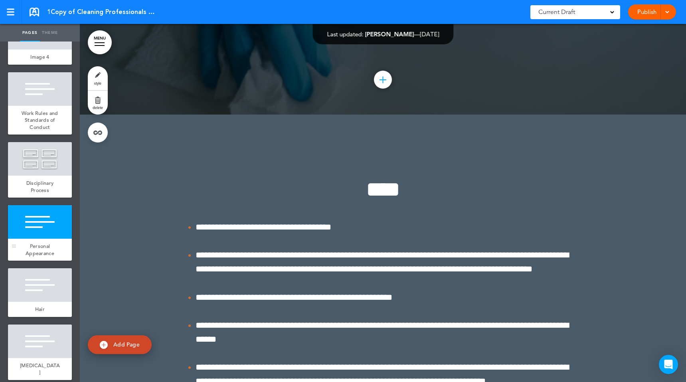
scroll to position [17787, 0]
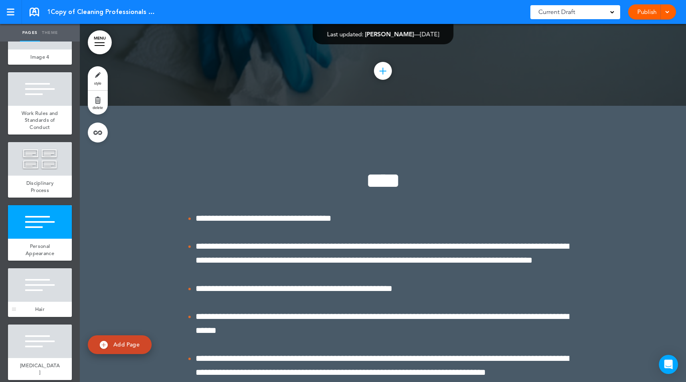
click at [49, 270] on div at bounding box center [40, 285] width 64 height 34
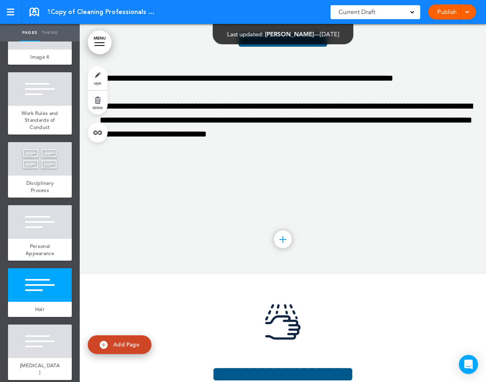
scroll to position [18251, 0]
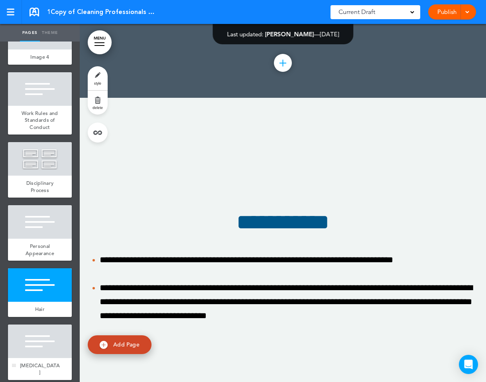
click at [37, 337] on div at bounding box center [40, 341] width 64 height 34
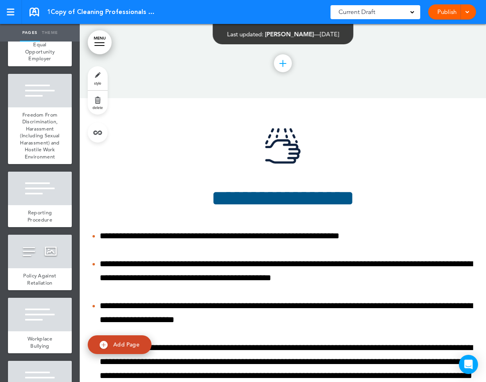
scroll to position [3845, 0]
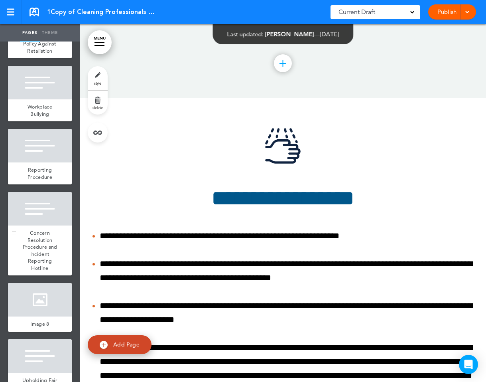
click at [33, 229] on span "Concern Resolution Procedure and Incident Reporting Hotline" at bounding box center [40, 250] width 35 height 42
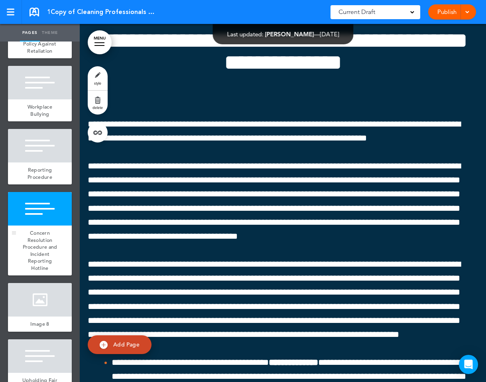
scroll to position [31723, 0]
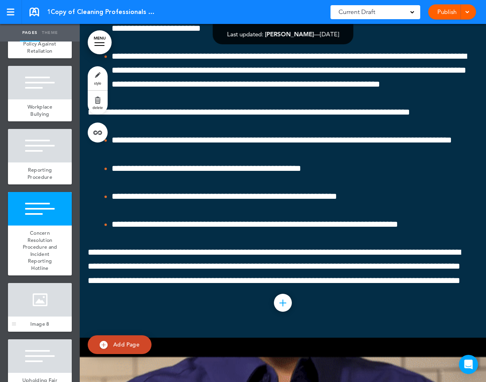
click at [45, 283] on div at bounding box center [40, 300] width 64 height 34
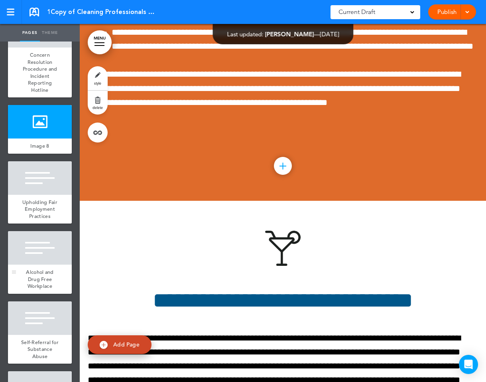
scroll to position [4033, 0]
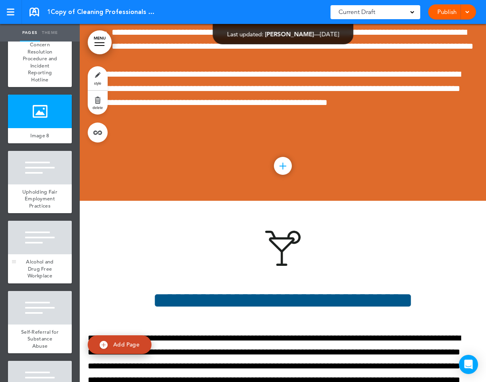
click at [40, 221] on div at bounding box center [40, 238] width 64 height 34
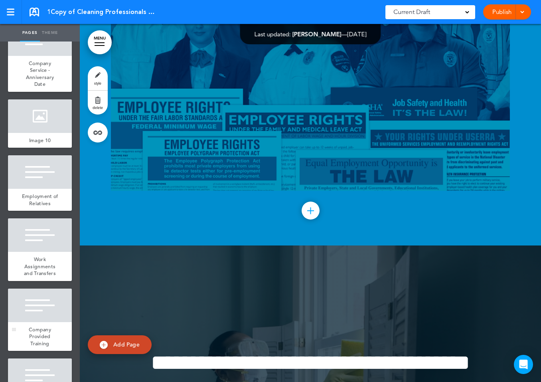
scroll to position [5623, 0]
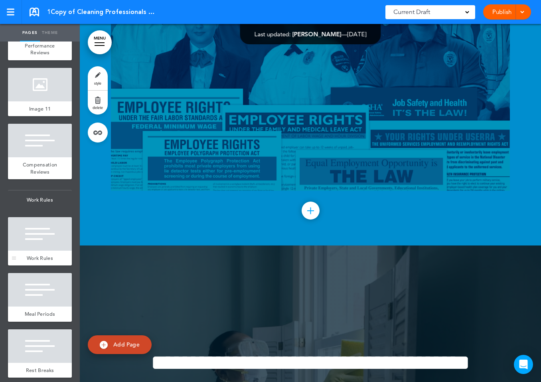
click at [39, 217] on div at bounding box center [40, 234] width 64 height 34
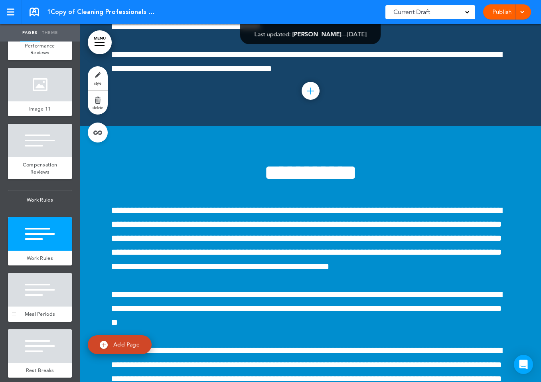
click at [46, 273] on div at bounding box center [40, 290] width 64 height 34
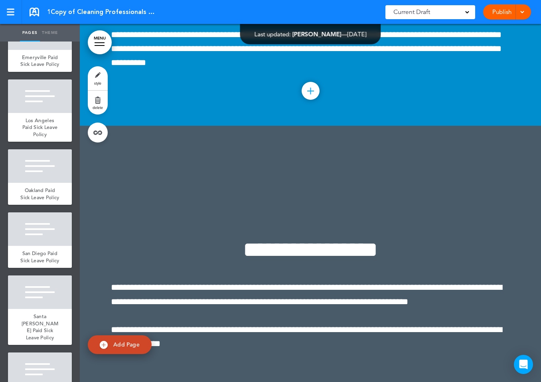
scroll to position [14154, 0]
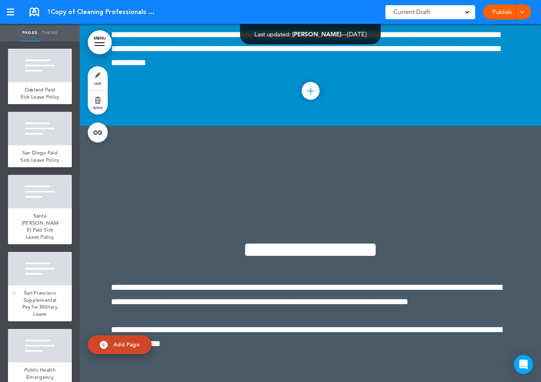
click at [41, 252] on div at bounding box center [40, 269] width 64 height 34
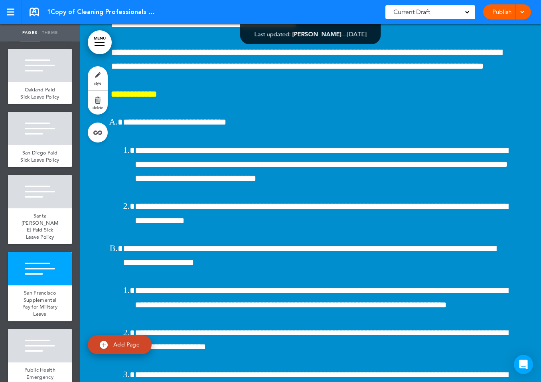
scroll to position [118777, 0]
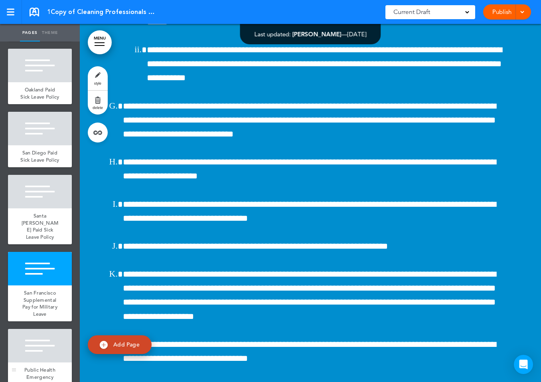
click at [42, 329] on div at bounding box center [40, 346] width 64 height 34
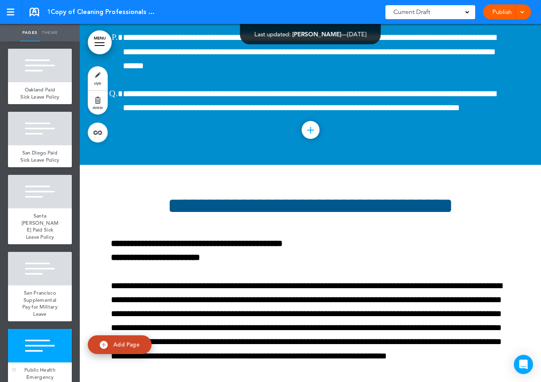
scroll to position [119264, 0]
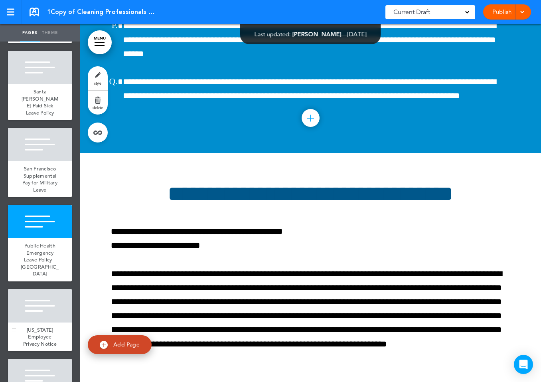
click at [40, 289] on div at bounding box center [40, 306] width 64 height 34
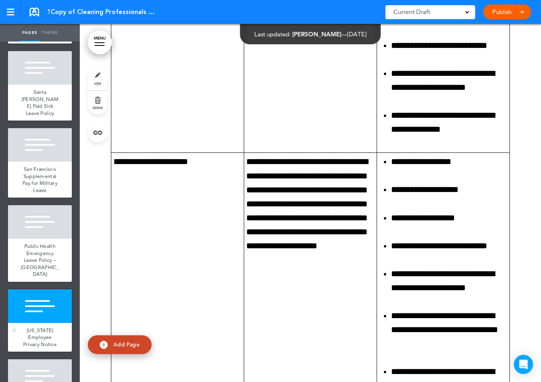
scroll to position [121640, 0]
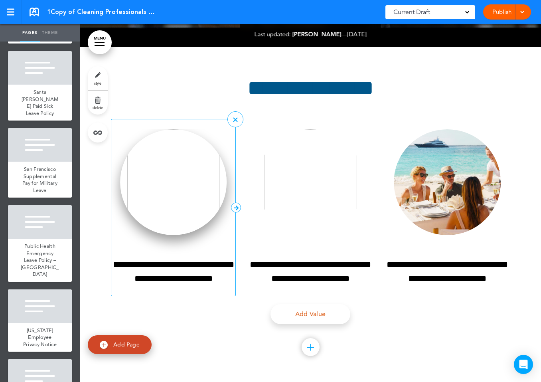
click at [169, 181] on img at bounding box center [173, 182] width 107 height 106
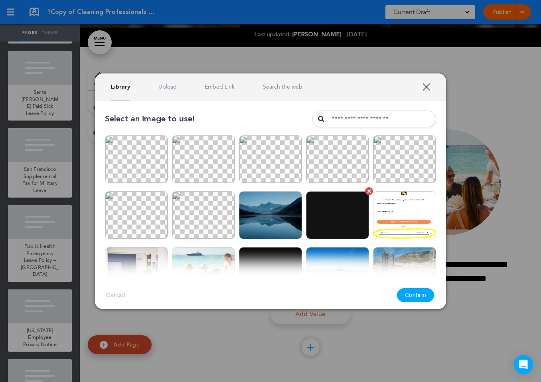
scroll to position [197, 0]
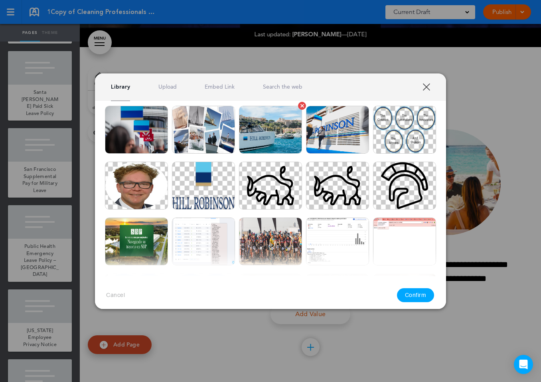
click at [272, 138] on img at bounding box center [270, 130] width 63 height 48
drag, startPoint x: 418, startPoint y: 295, endPoint x: 355, endPoint y: 192, distance: 121.1
click at [418, 295] on button "Confirm" at bounding box center [415, 295] width 37 height 14
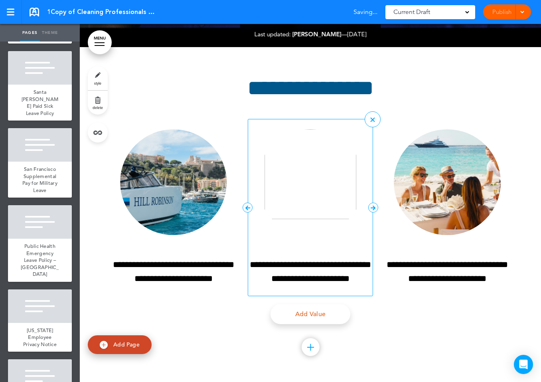
scroll to position [128591, 0]
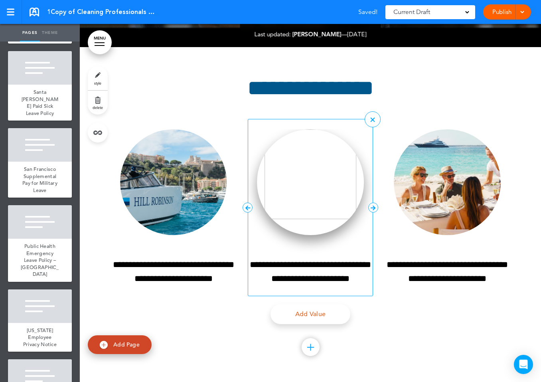
click at [325, 178] on img at bounding box center [310, 182] width 107 height 106
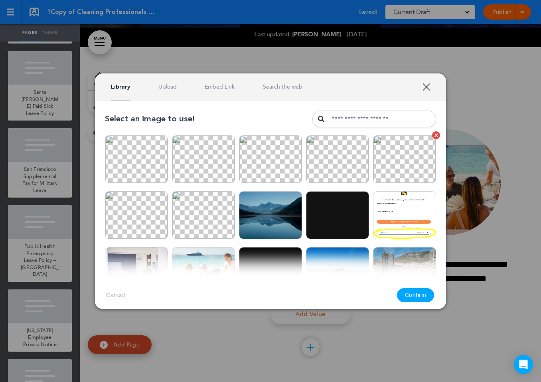
scroll to position [0, 0]
click at [394, 158] on img at bounding box center [404, 159] width 63 height 48
click at [416, 295] on button "Confirm" at bounding box center [415, 295] width 37 height 14
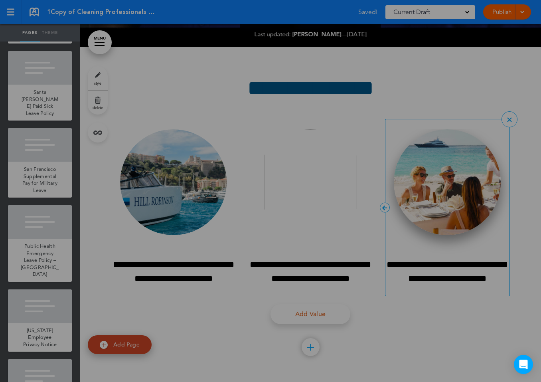
scroll to position [128591, 0]
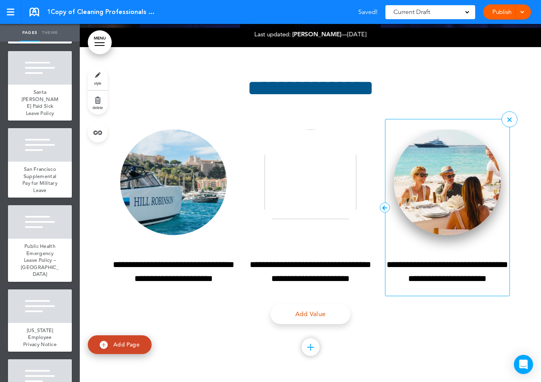
click at [469, 191] on img at bounding box center [447, 182] width 107 height 106
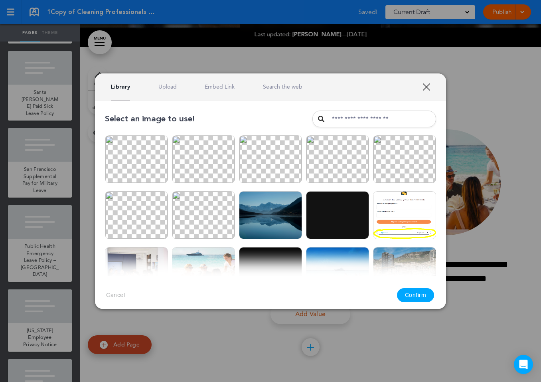
drag, startPoint x: 269, startPoint y: 222, endPoint x: 305, endPoint y: 233, distance: 38.0
click at [269, 222] on img at bounding box center [270, 215] width 63 height 48
click at [409, 293] on button "Confirm" at bounding box center [415, 295] width 37 height 14
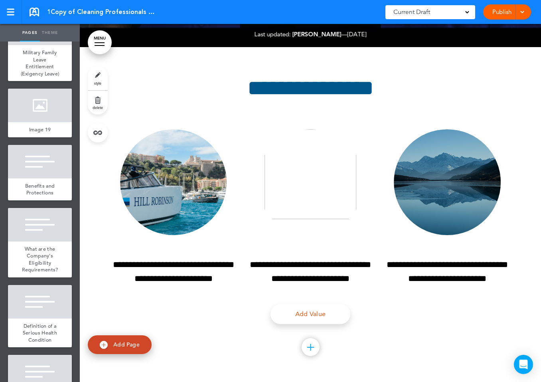
scroll to position [10255, 0]
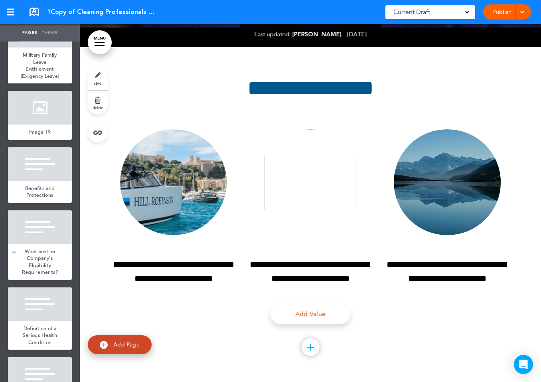
click at [26, 210] on div at bounding box center [40, 227] width 64 height 34
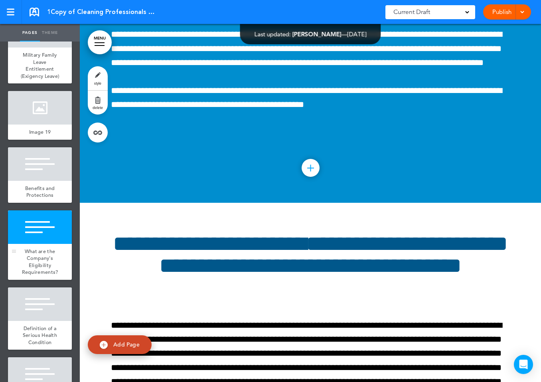
scroll to position [73494, 0]
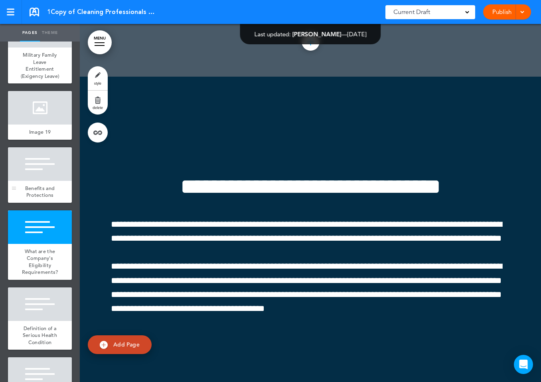
click at [47, 147] on div at bounding box center [40, 164] width 64 height 34
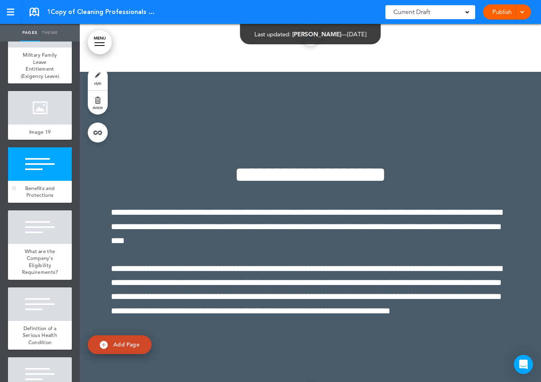
scroll to position [73136, 0]
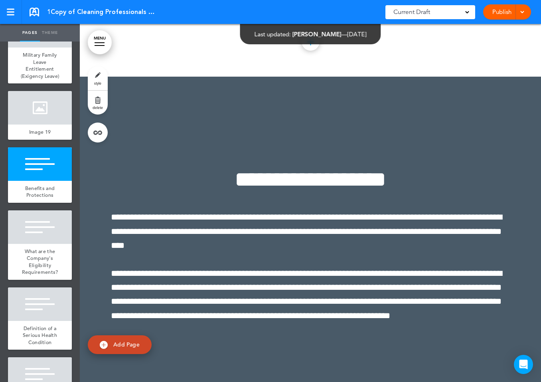
click at [101, 46] on link "MENU" at bounding box center [100, 42] width 24 height 24
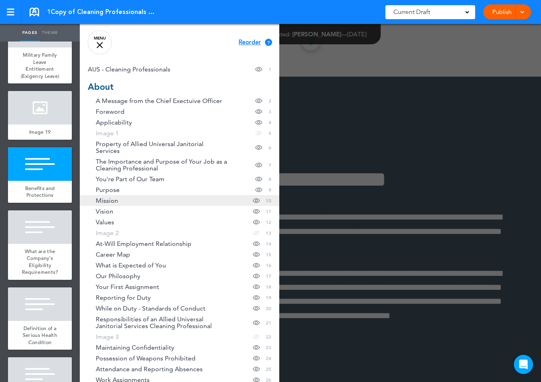
click at [142, 196] on link "Mission Hide page in table of contents 10" at bounding box center [179, 200] width 199 height 11
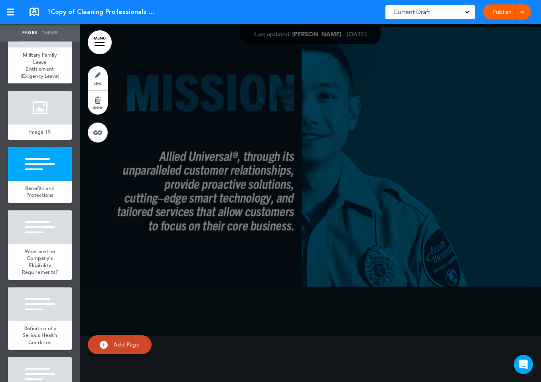
scroll to position [4423, 0]
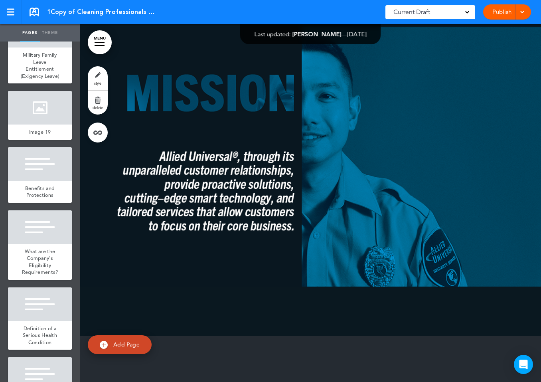
drag, startPoint x: 104, startPoint y: 44, endPoint x: 158, endPoint y: 125, distance: 97.2
click at [104, 44] on link "MENU" at bounding box center [100, 42] width 24 height 24
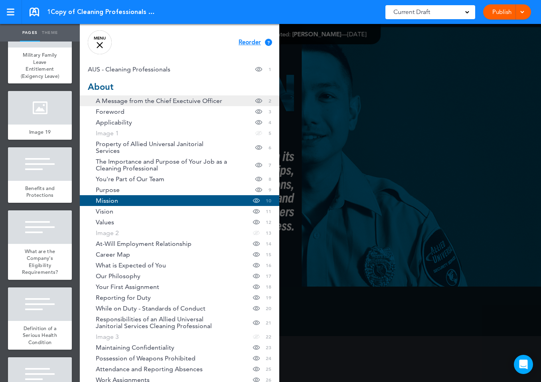
click at [124, 102] on span "A Message from the Chief Exectuive Officer" at bounding box center [159, 100] width 126 height 7
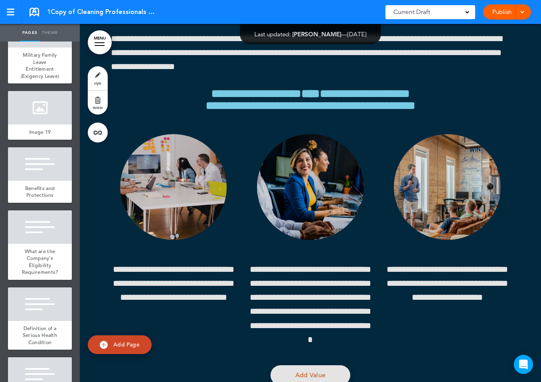
scroll to position [358, 0]
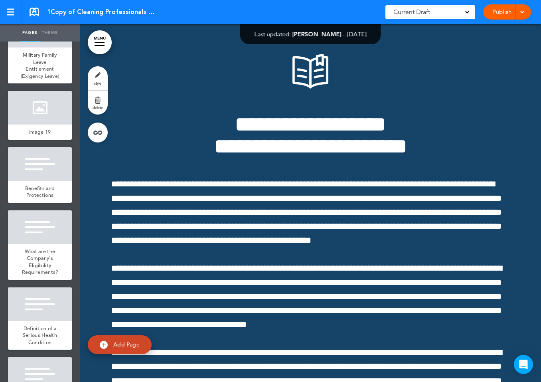
click at [105, 34] on link "MENU" at bounding box center [100, 42] width 24 height 24
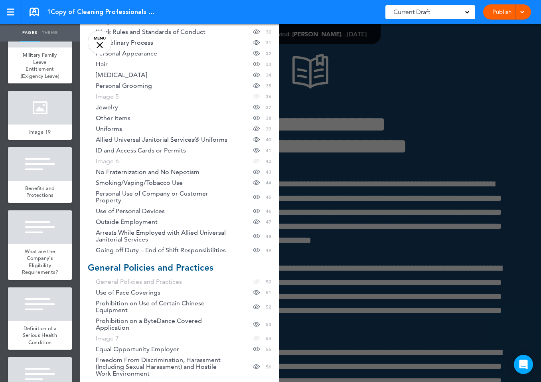
scroll to position [415, 0]
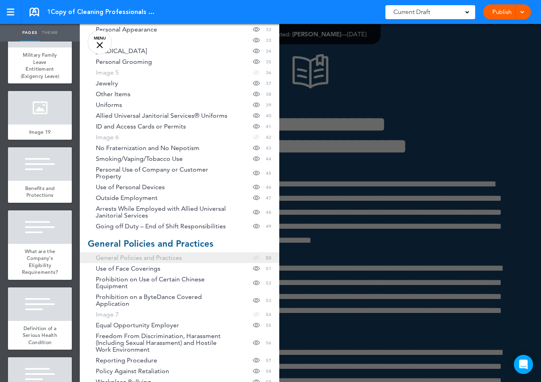
click at [162, 254] on span "General Policies and Practices" at bounding box center [139, 257] width 86 height 7
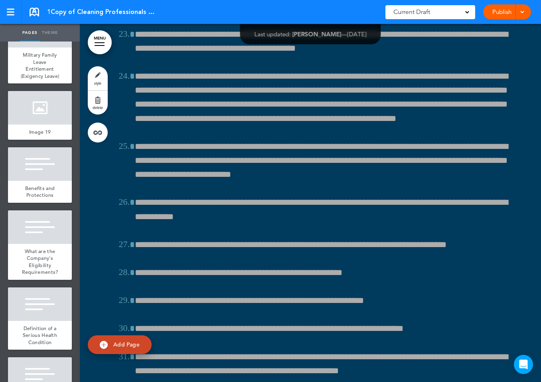
scroll to position [25234, 0]
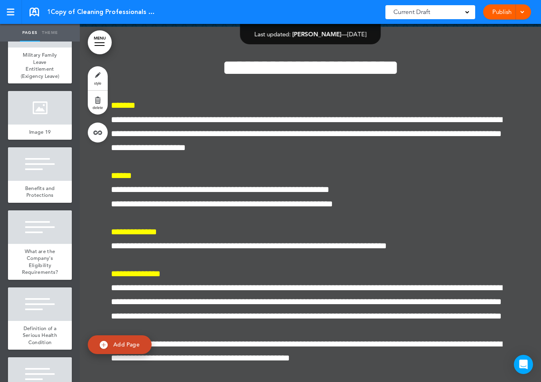
click at [108, 45] on link "MENU" at bounding box center [100, 42] width 24 height 24
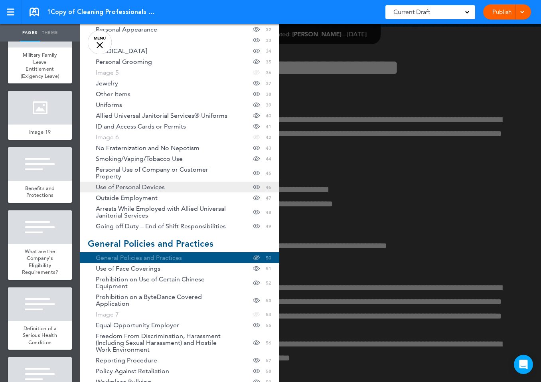
click at [114, 183] on span "Use of Personal Devices" at bounding box center [130, 186] width 69 height 7
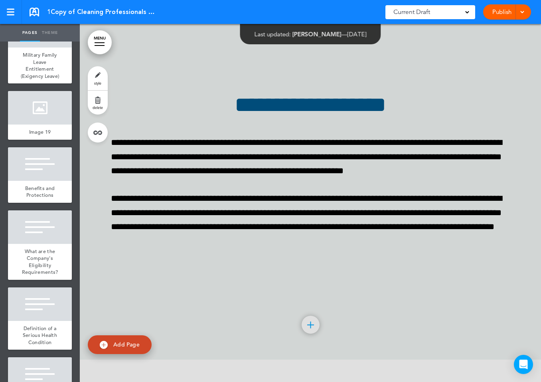
scroll to position [23803, 0]
